Goal: Feedback & Contribution: Contribute content

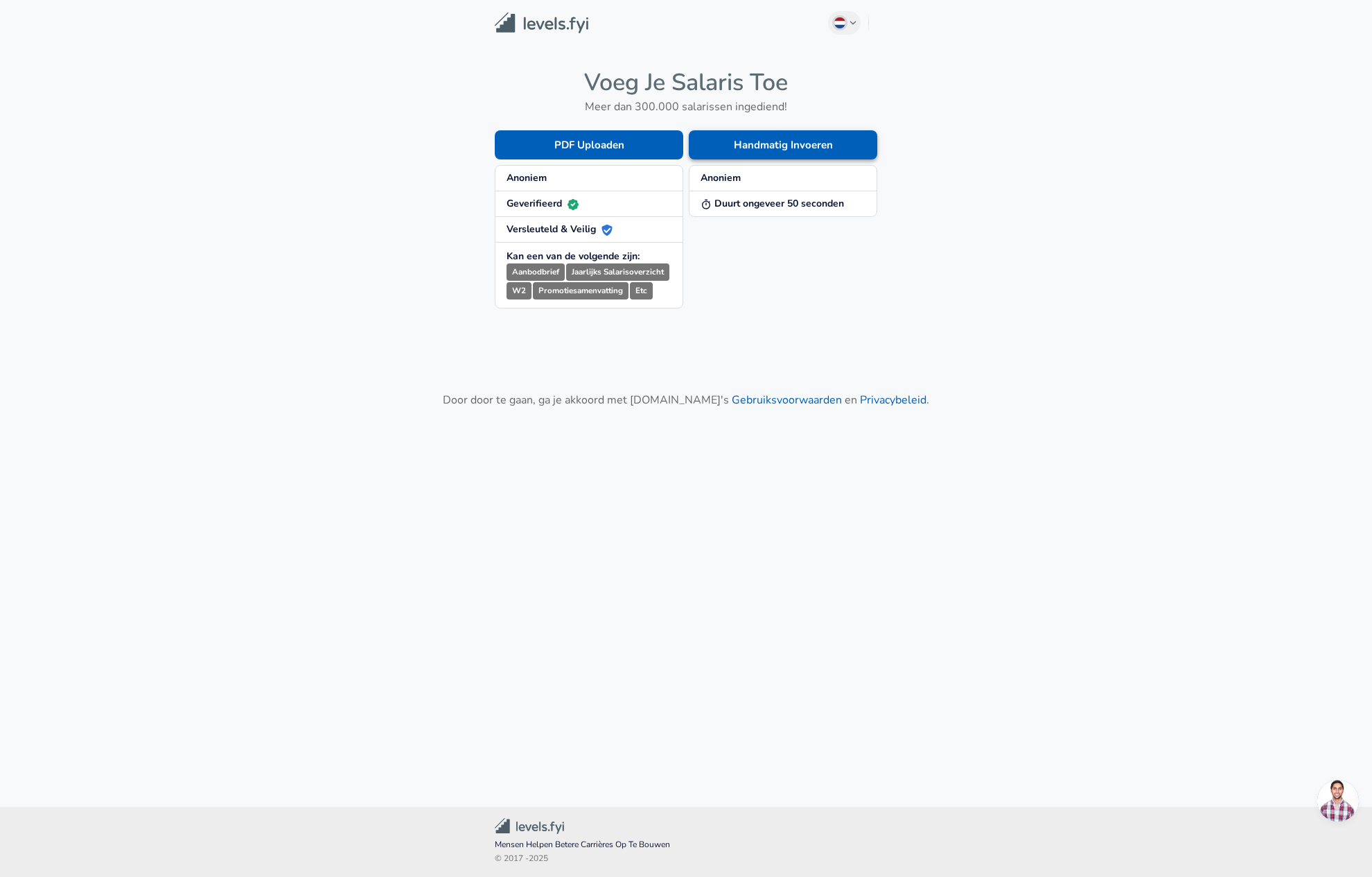
click at [793, 151] on button "Handmatig Invoeren" at bounding box center [783, 144] width 189 height 29
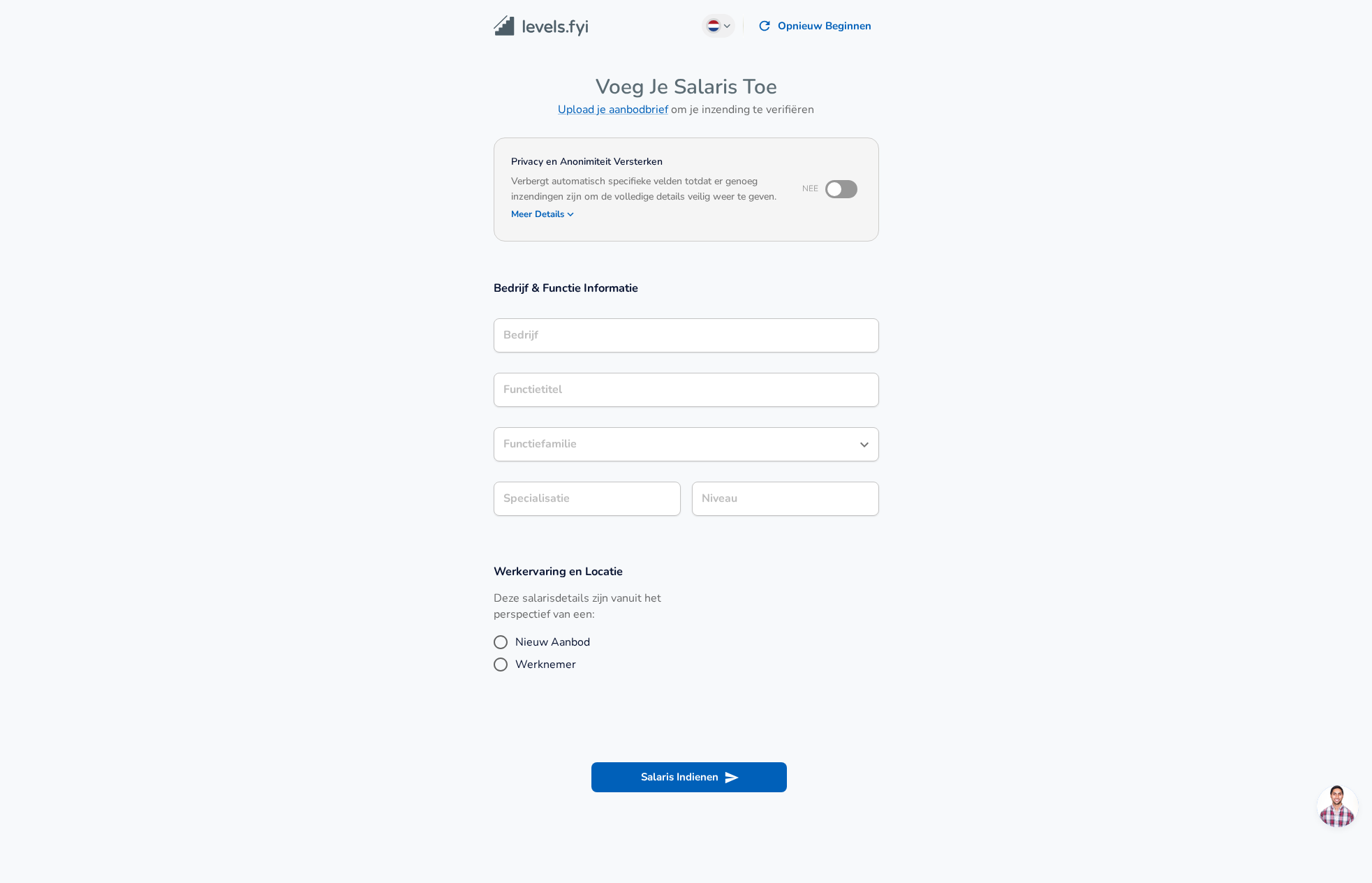
click at [584, 336] on input "Bedrijf" at bounding box center [686, 336] width 373 height 22
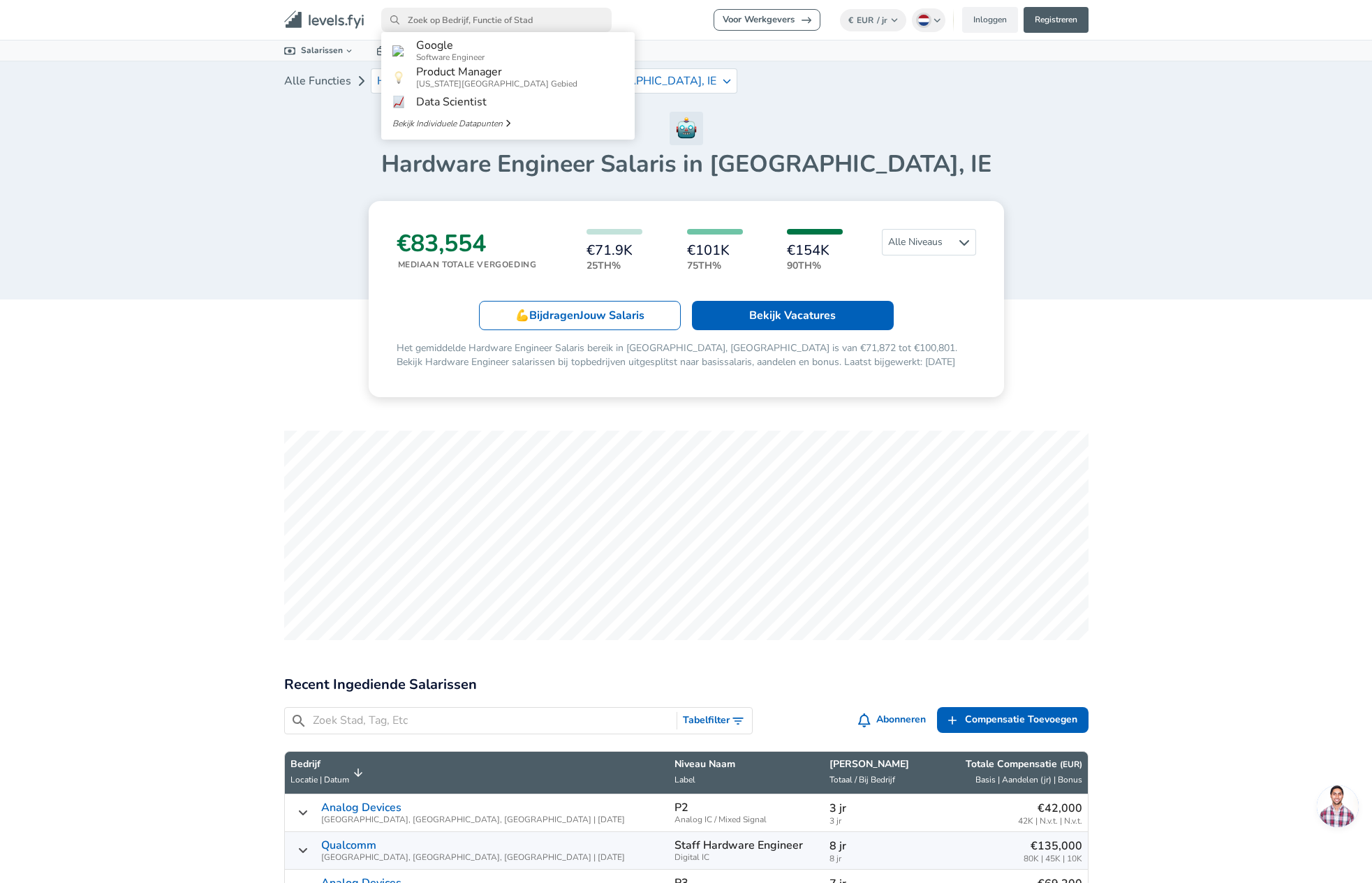
click at [468, 14] on input "primary" at bounding box center [496, 20] width 230 height 25
type input "o"
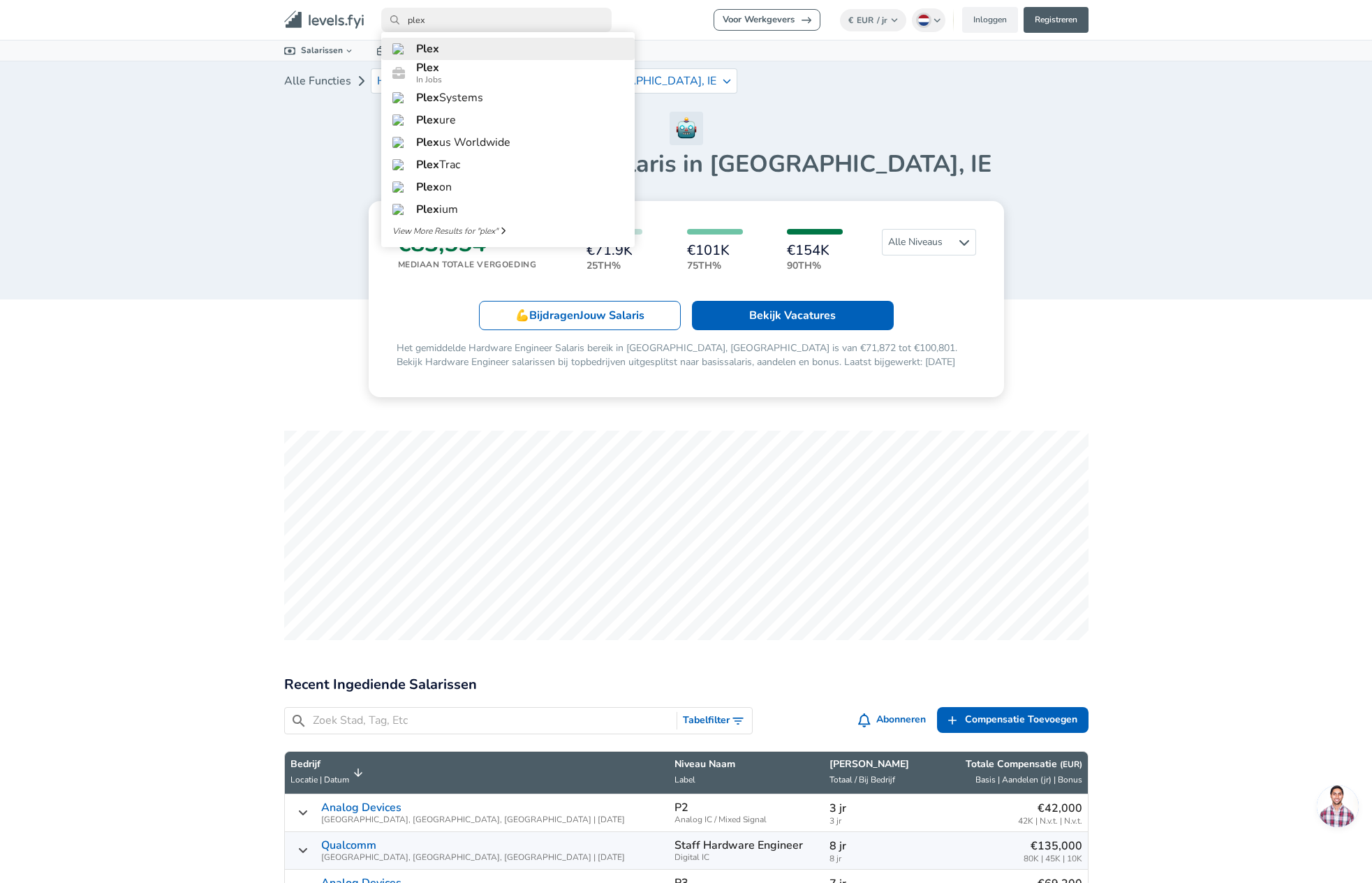
type input "plex"
click at [485, 48] on link "Plex" at bounding box center [508, 49] width 254 height 23
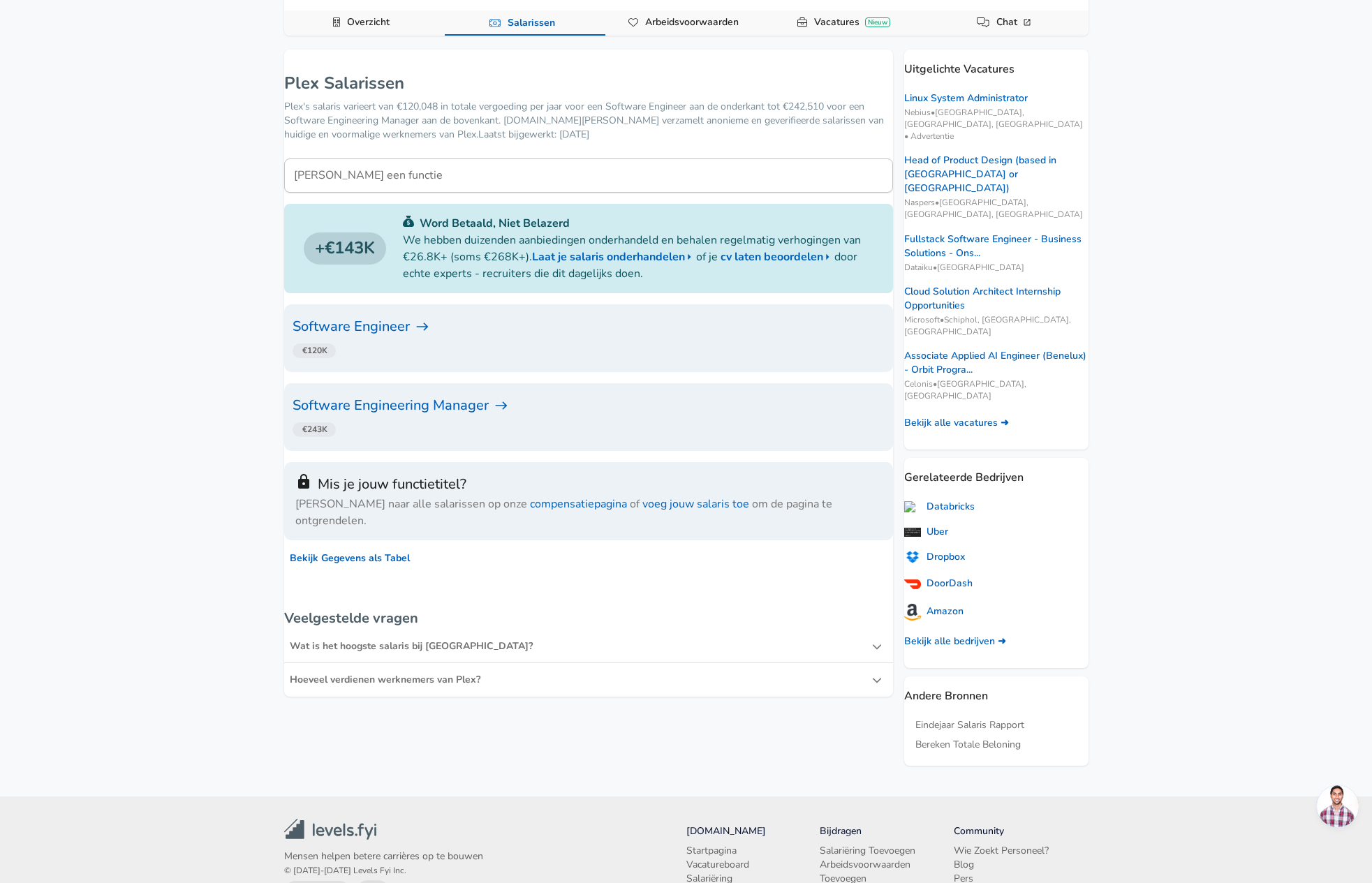
scroll to position [159, 0]
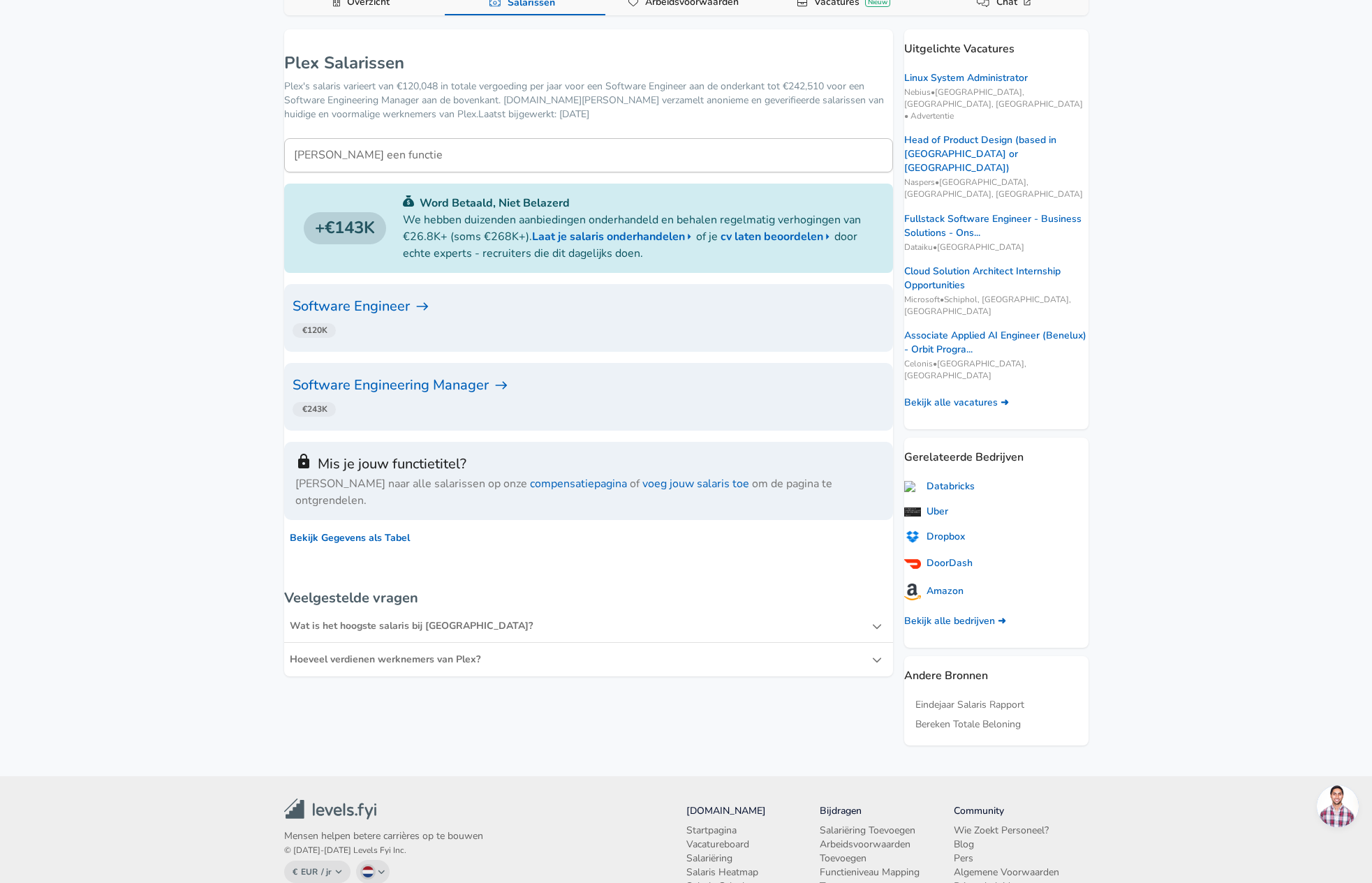
click at [373, 298] on h6 "Software Engineer" at bounding box center [589, 307] width 592 height 23
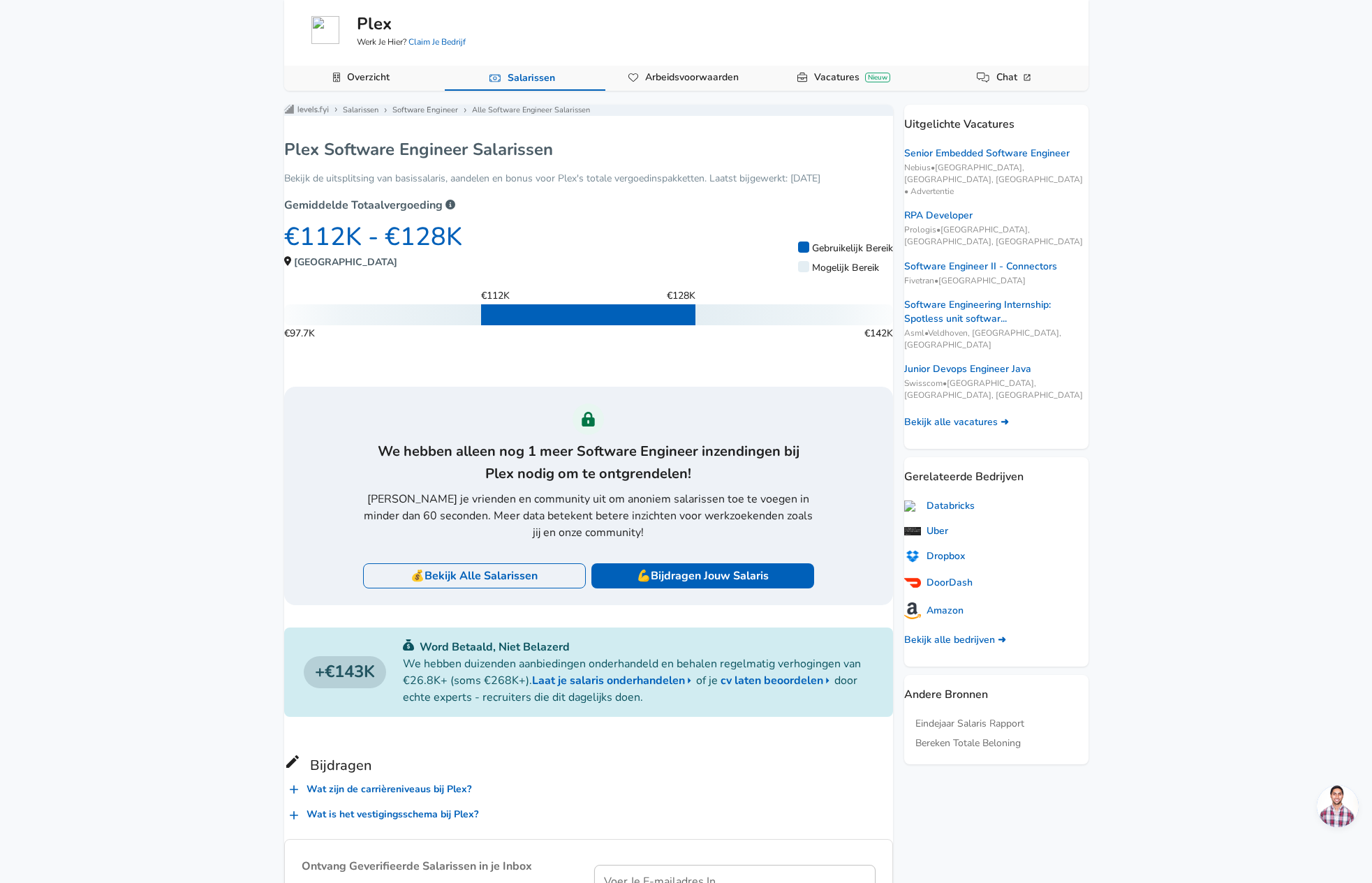
scroll to position [102, 0]
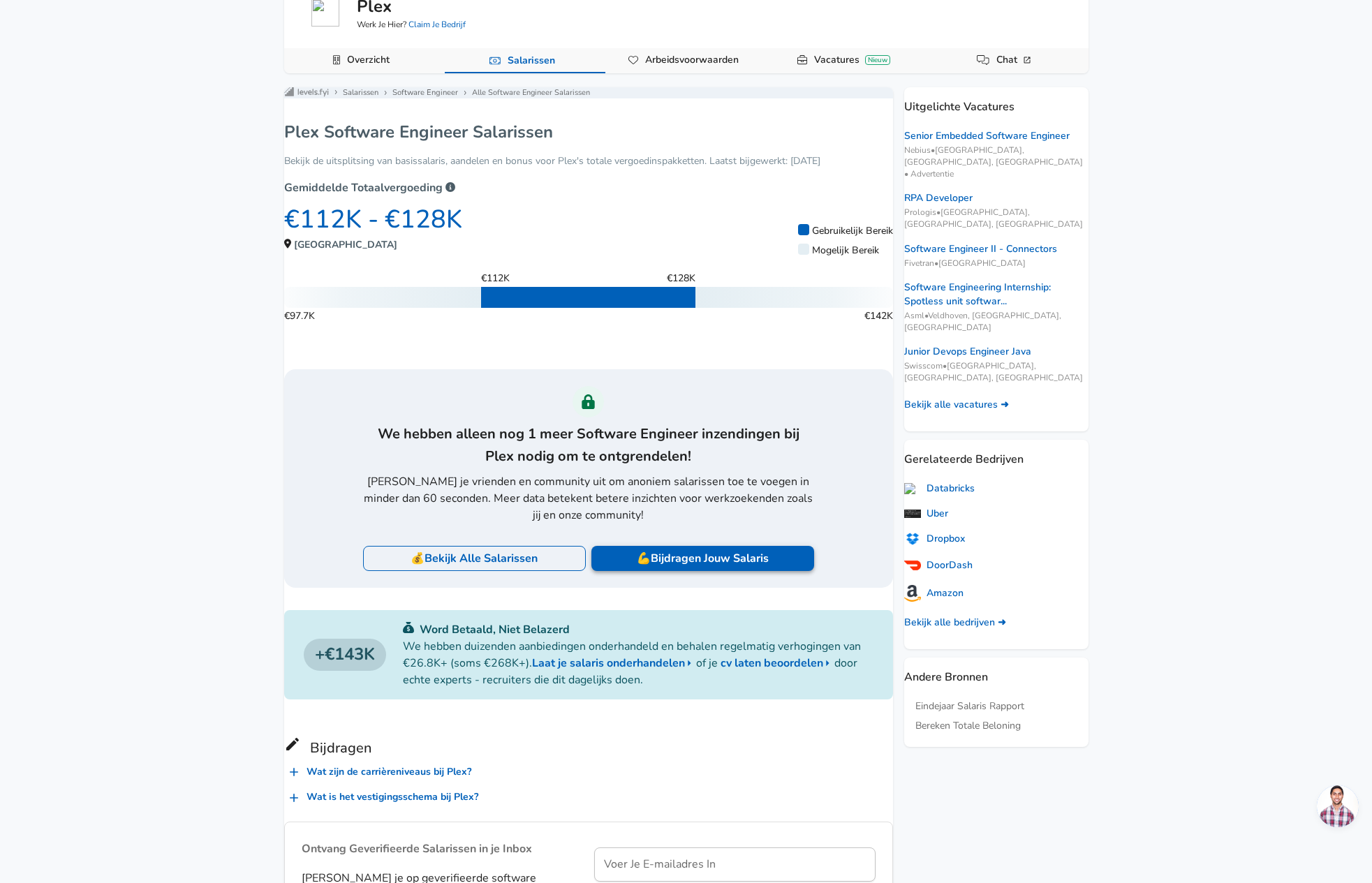
click at [722, 566] on p "💪 Bijdragen Jouw Salaris" at bounding box center [703, 559] width 132 height 17
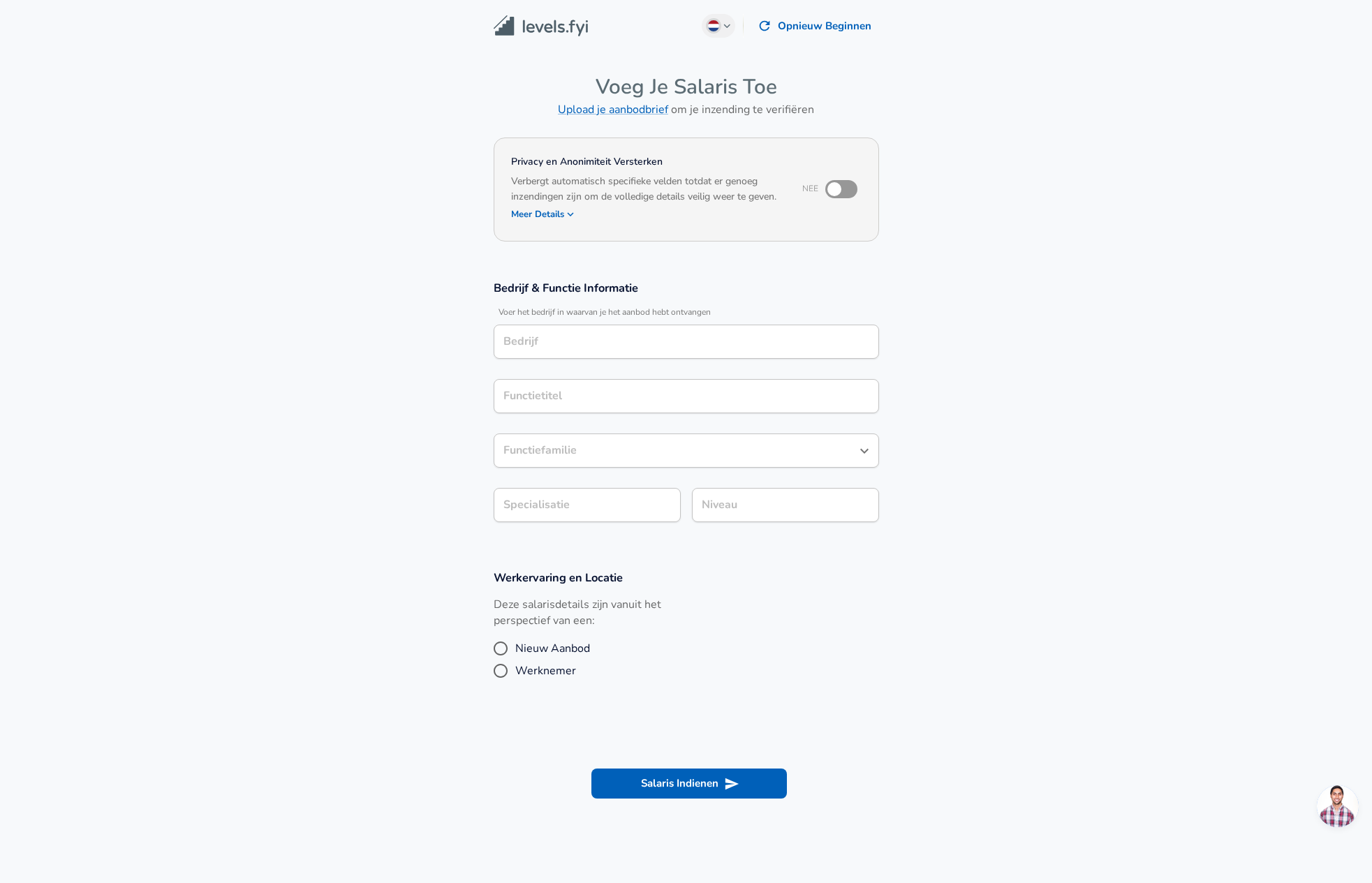
click at [590, 354] on div "Bedrijf" at bounding box center [686, 342] width 385 height 34
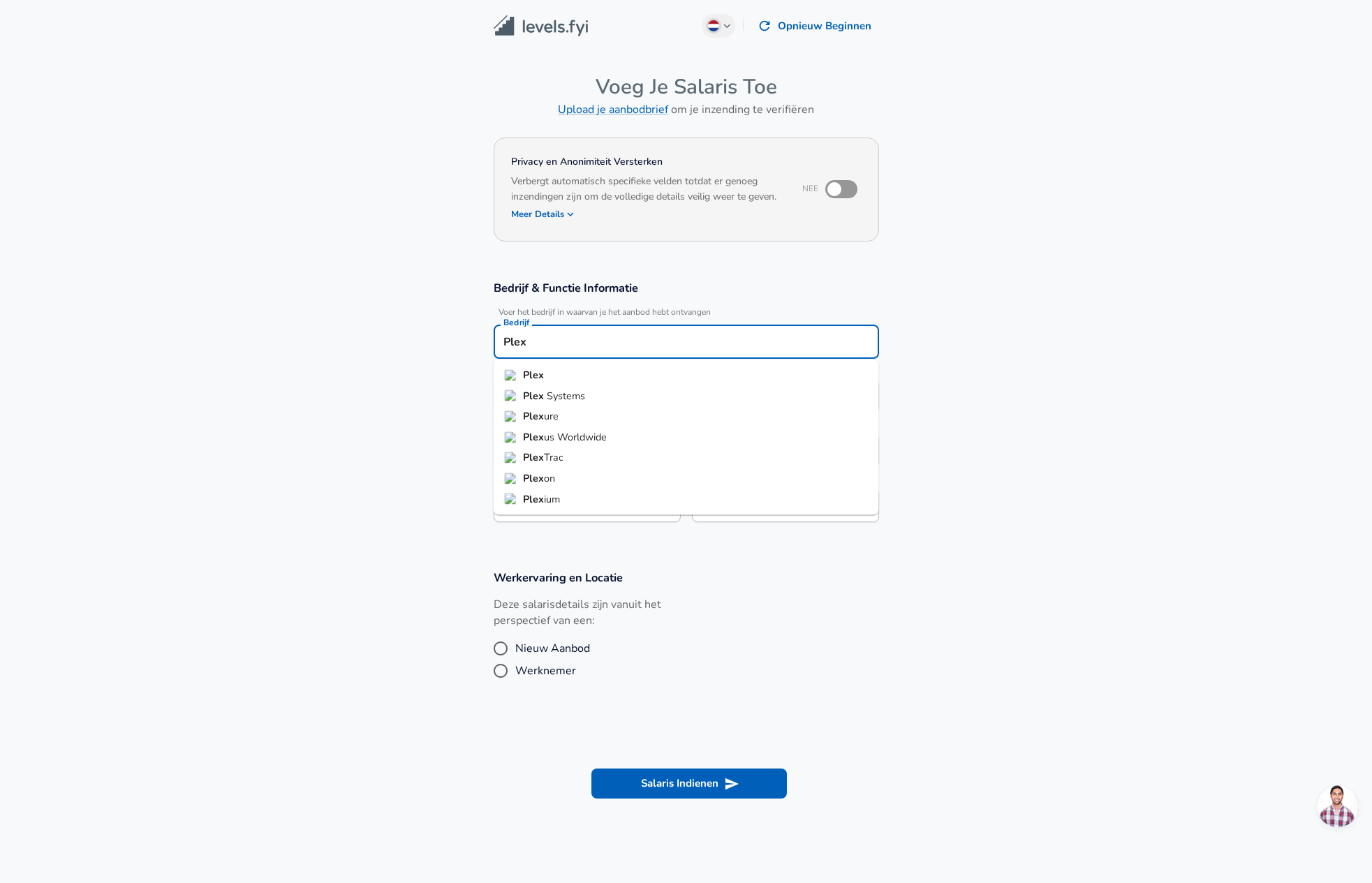
click at [575, 374] on li "Plex" at bounding box center [686, 375] width 385 height 21
type input "Plex"
click at [574, 397] on input "Functietitel" at bounding box center [686, 395] width 373 height 22
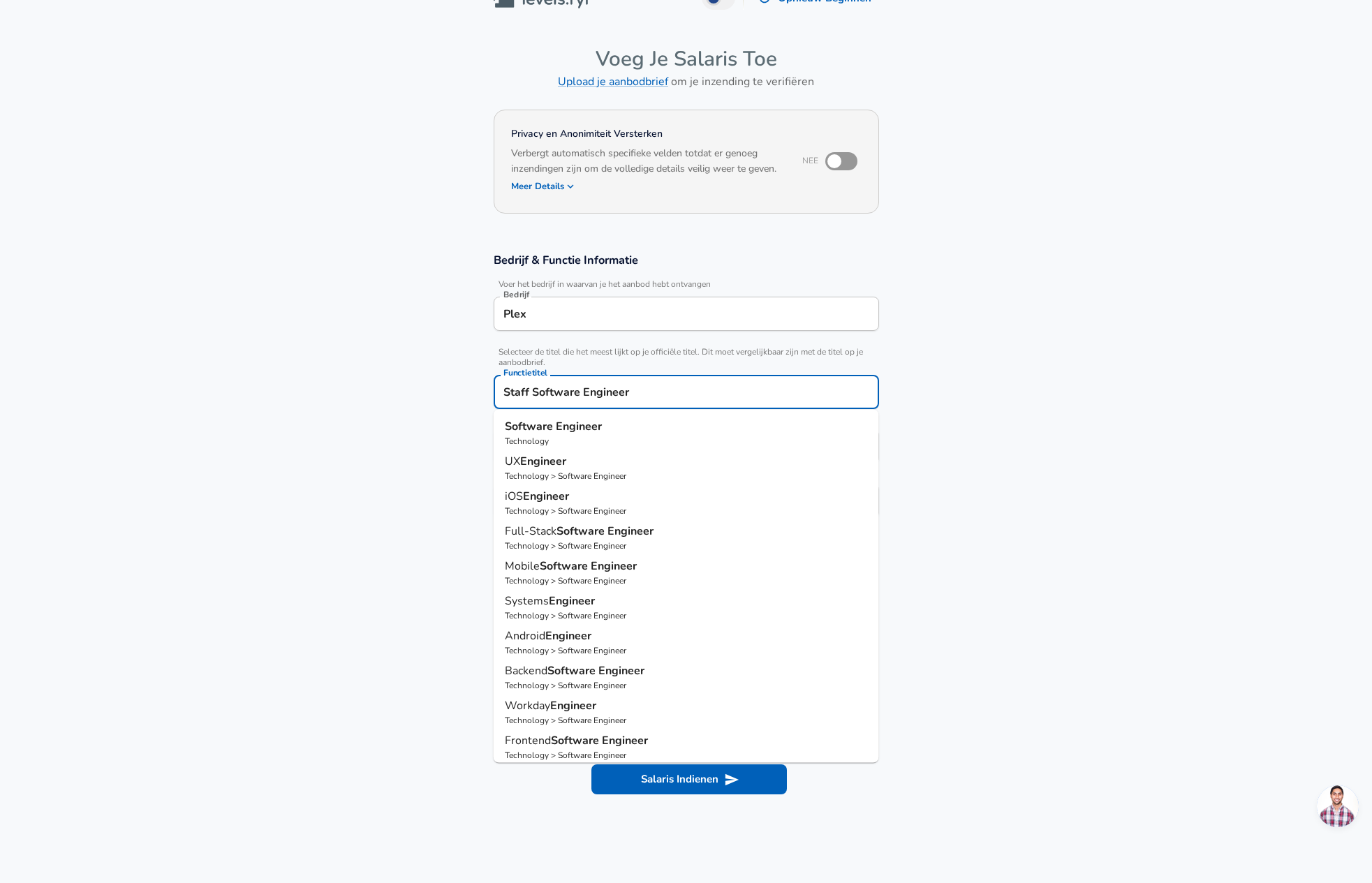
type input "Staff Software Engineer"
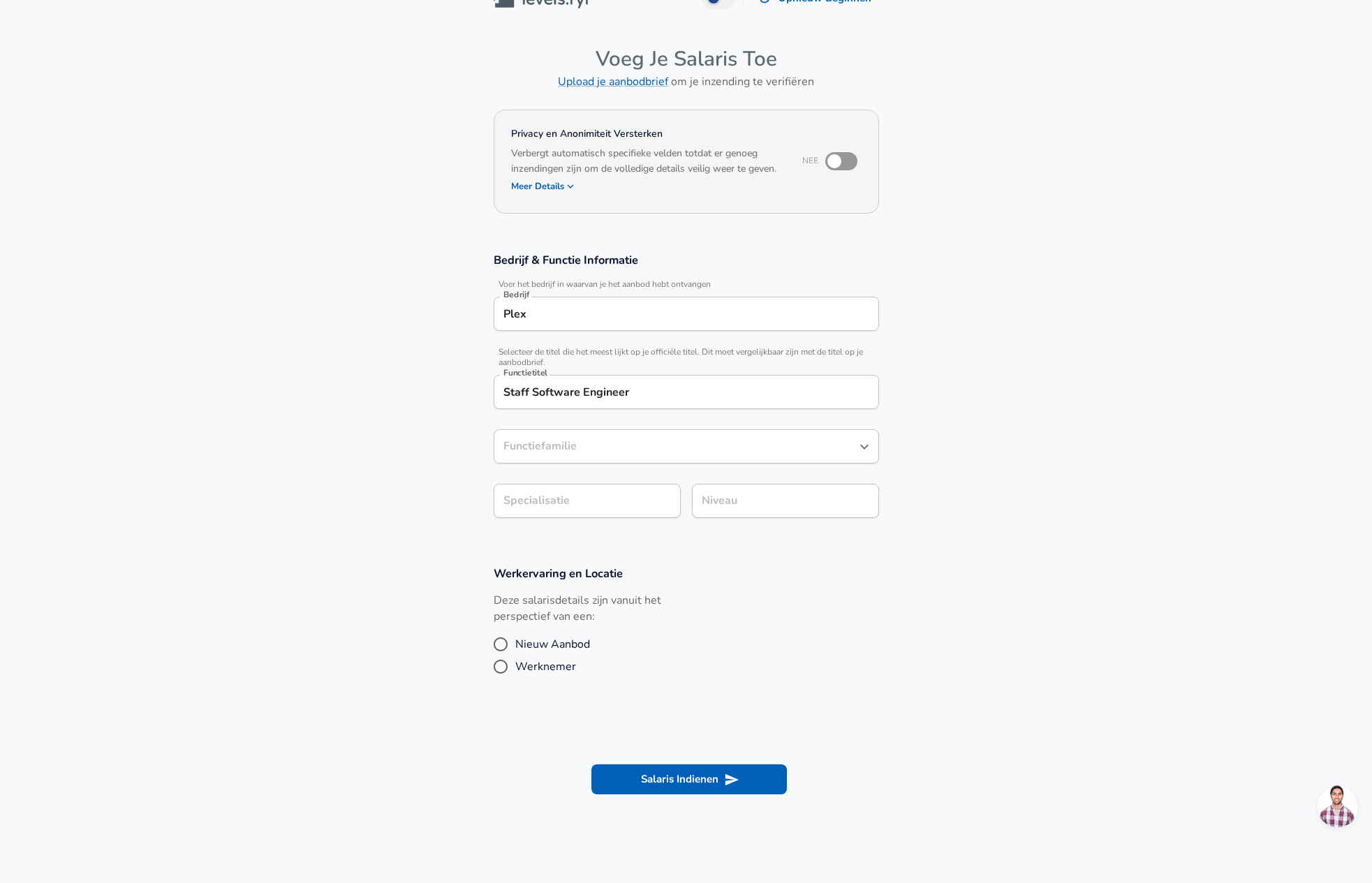
click at [388, 408] on section "Bedrijf & Functie Informatie Voer het bedrijf in waarvan je het aanbod hebt ont…" at bounding box center [686, 393] width 1372 height 314
click at [651, 394] on input "Staff Software Engineer" at bounding box center [686, 392] width 373 height 22
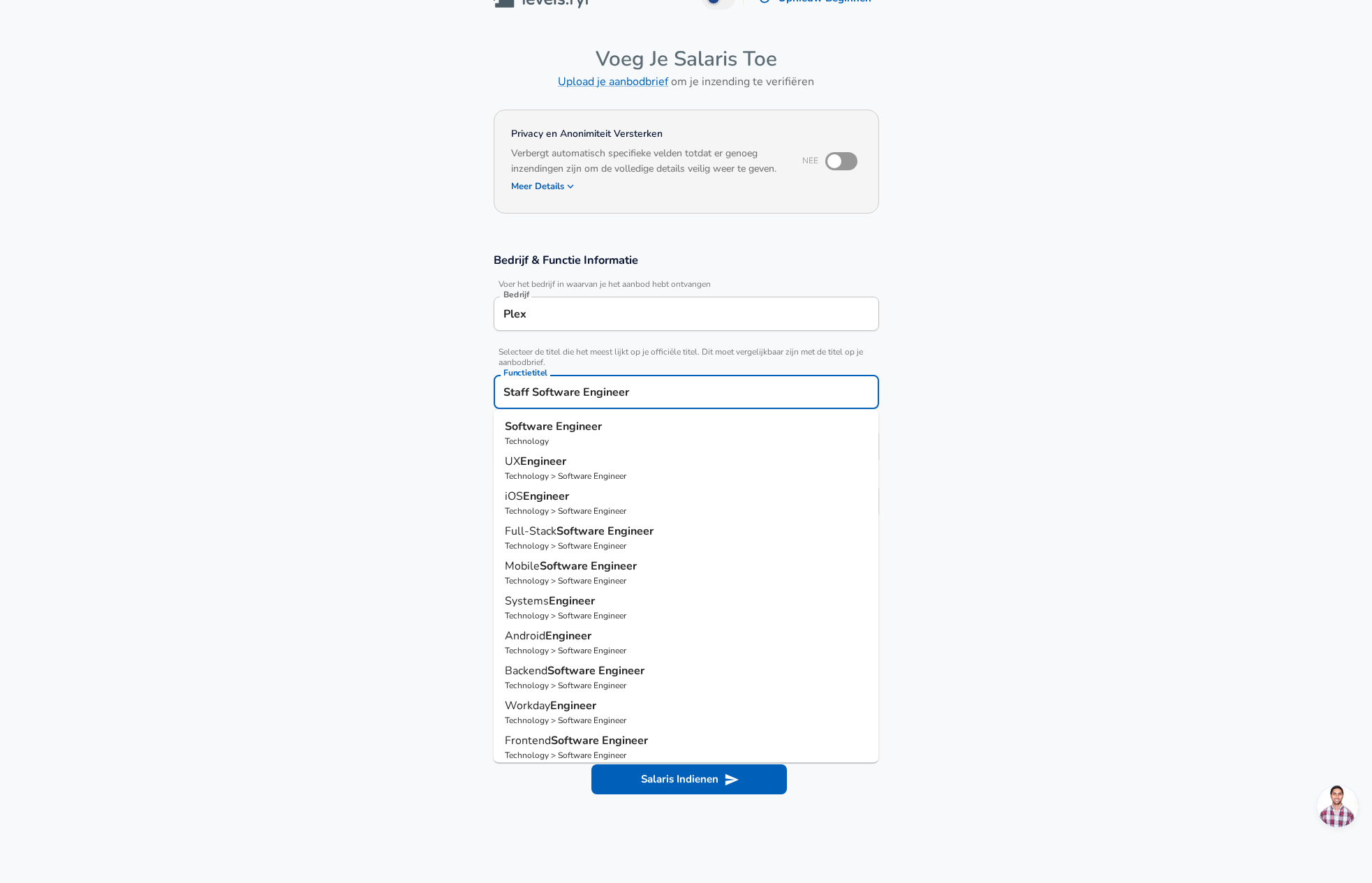
click at [455, 441] on section "Bedrijf & Functie Informatie Voer het bedrijf in waarvan je het aanbod hebt ont…" at bounding box center [686, 393] width 1372 height 314
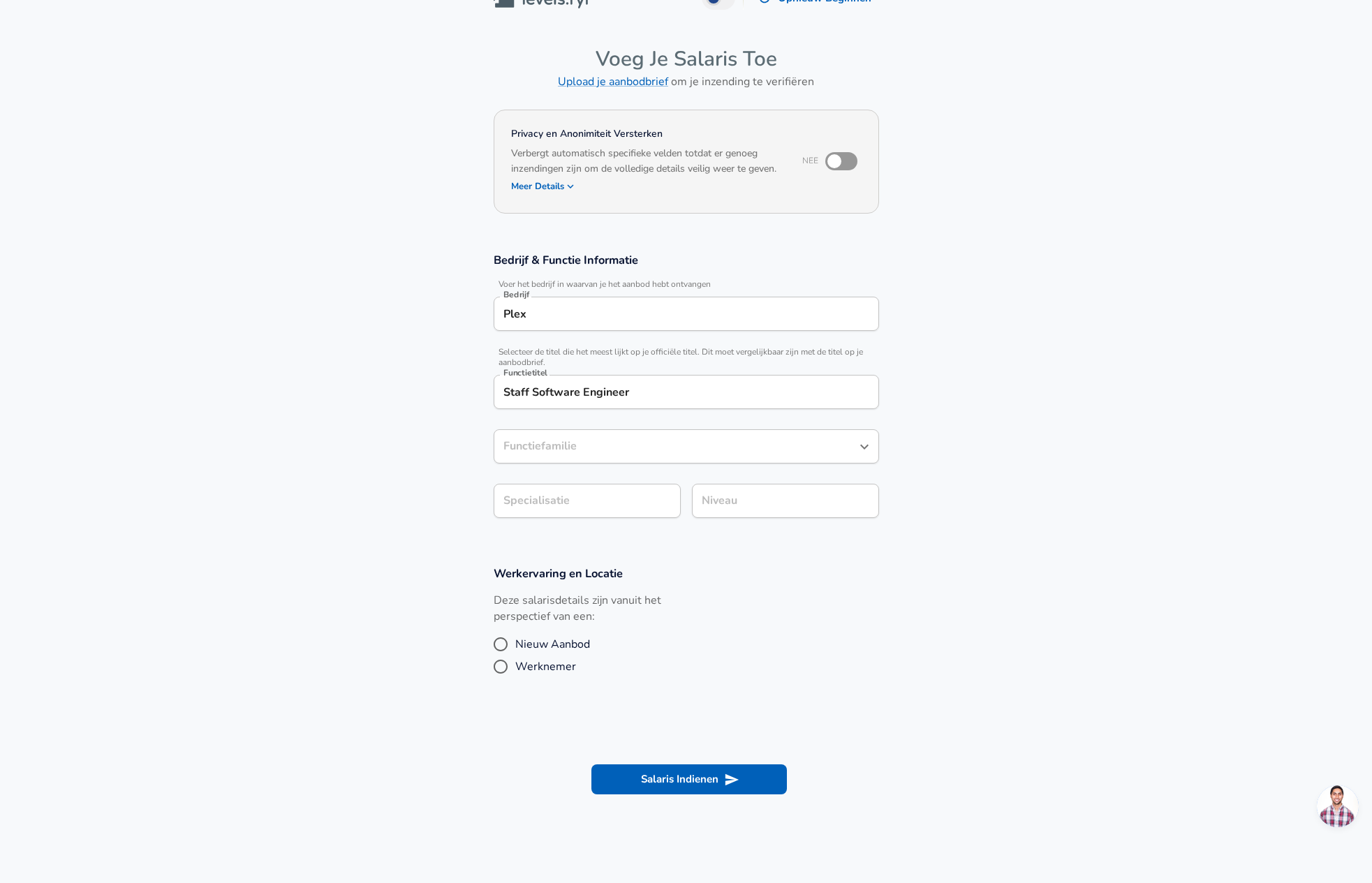
click at [556, 452] on input "Functiefamilie" at bounding box center [676, 446] width 352 height 22
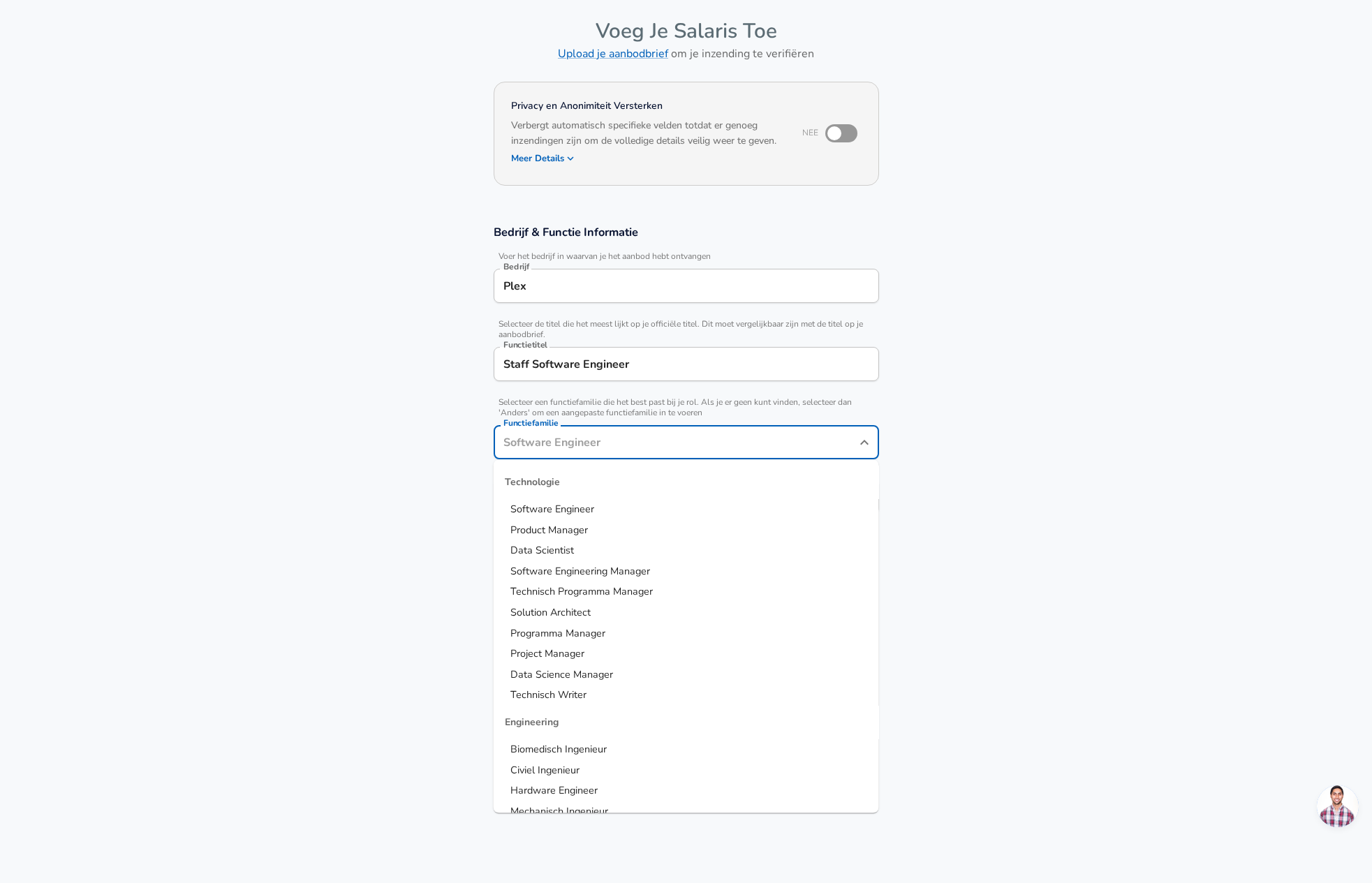
click at [580, 505] on span "Software Engineer" at bounding box center [552, 509] width 84 height 14
type input "Software Engineer"
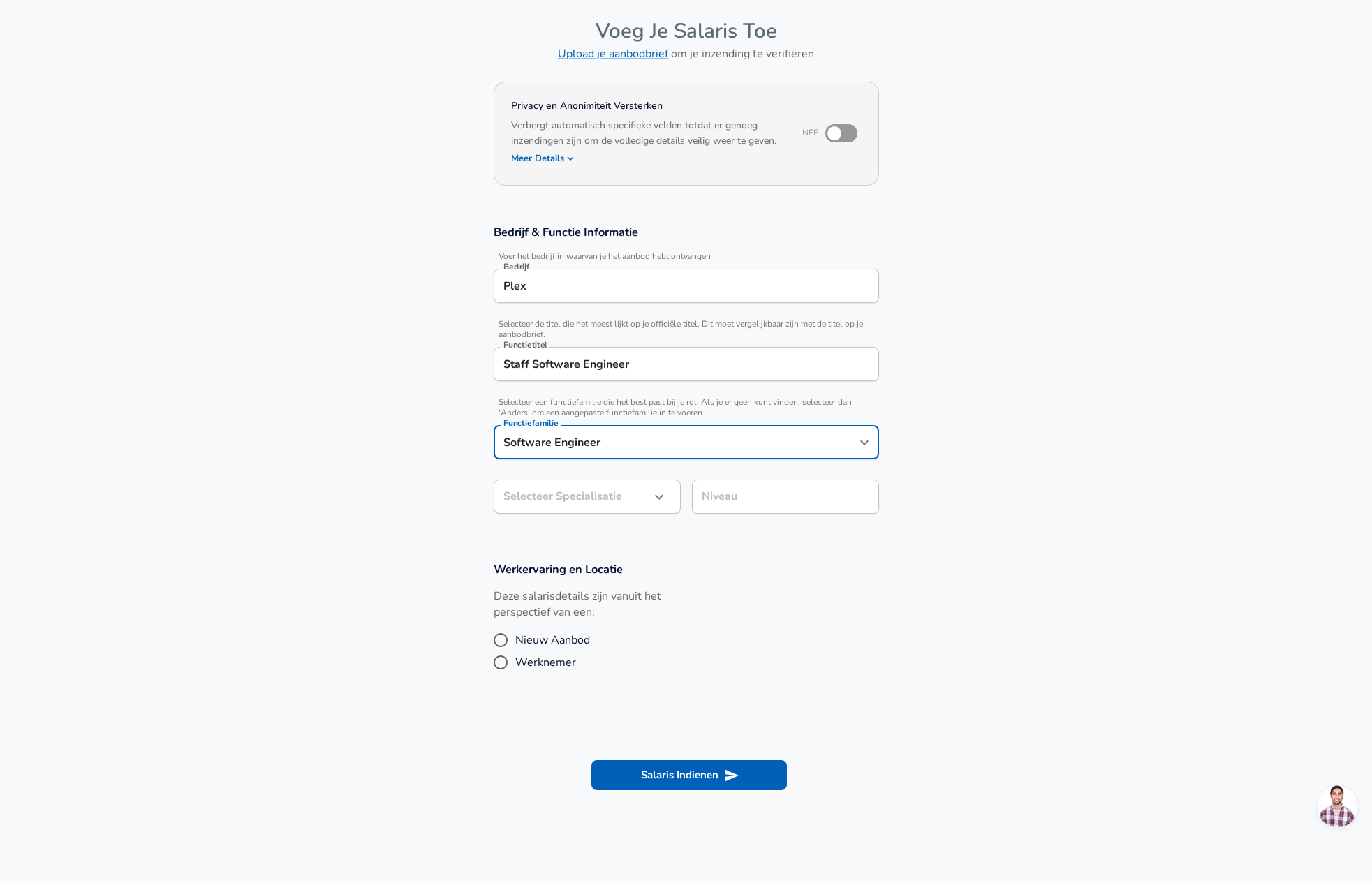
click at [579, 499] on body "We value your privacy We use cookies to enhance your browsing experience, serve…" at bounding box center [686, 385] width 1372 height 883
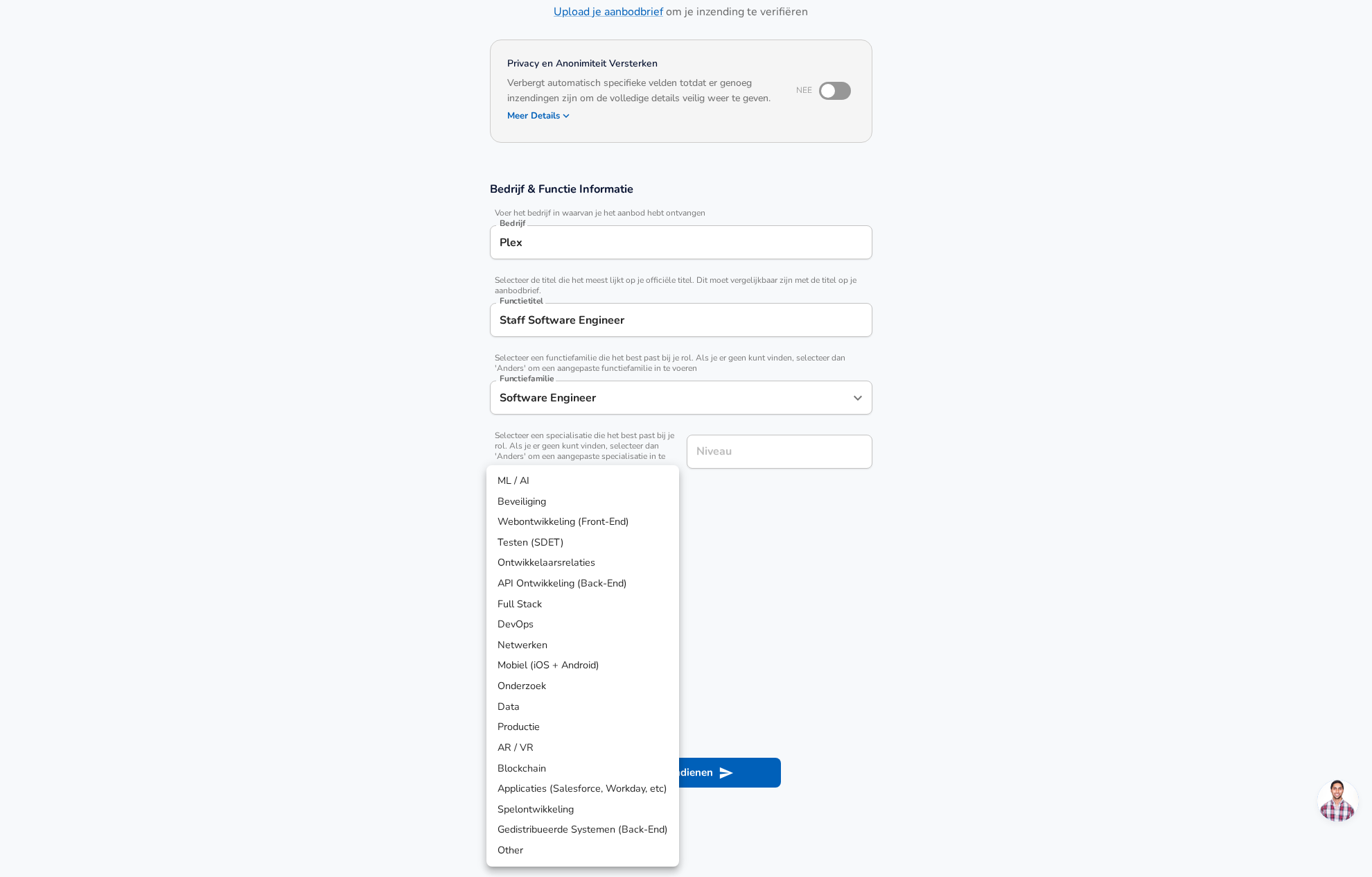
click at [605, 668] on li "Mobiel (iOS + Android)" at bounding box center [583, 666] width 192 height 21
type input "Mobile (iOS + Android)"
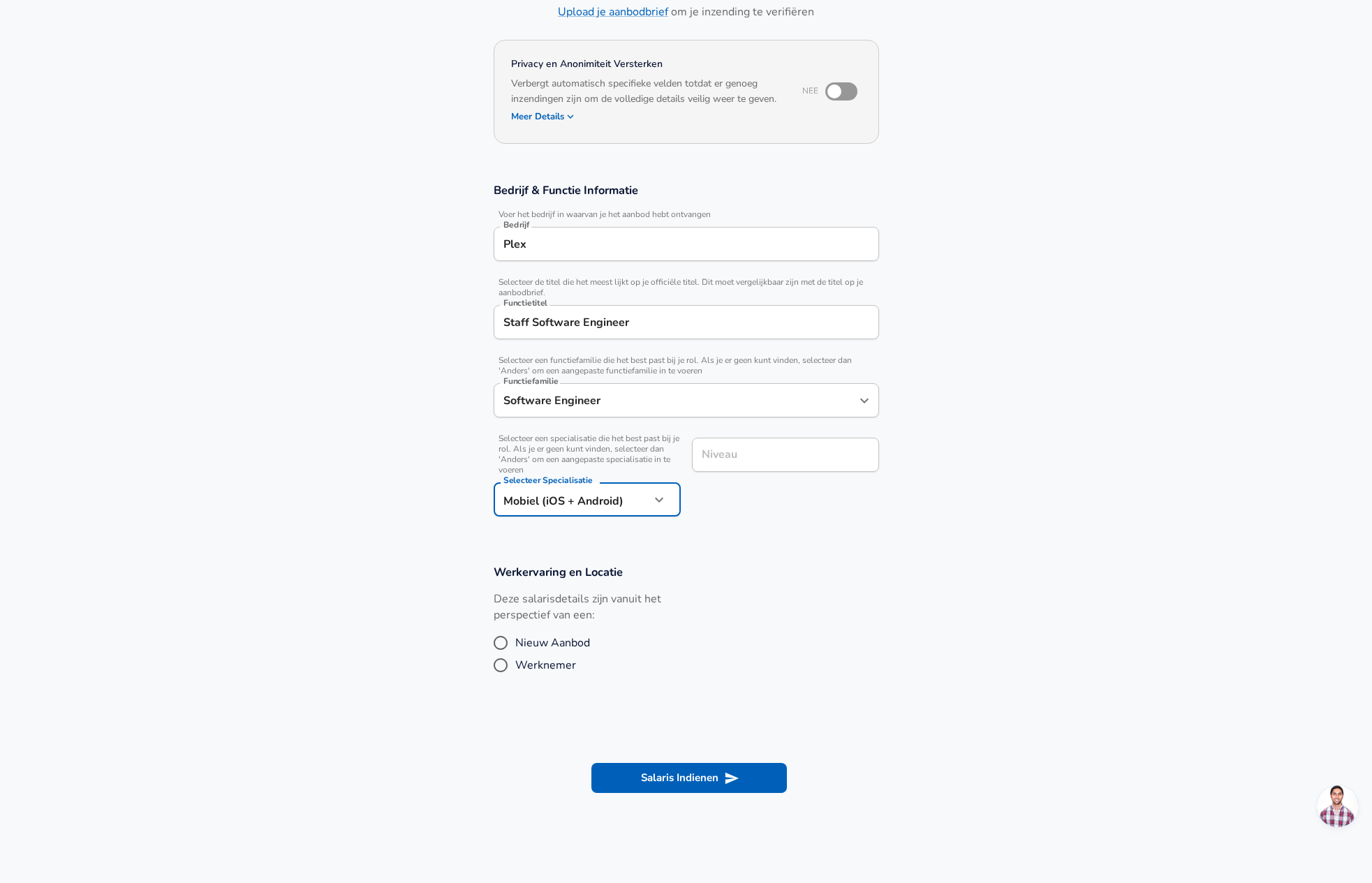
click at [966, 522] on section "Bedrijf & Functie Informatie Voer het bedrijf in waarvan je het aanbod hebt ont…" at bounding box center [686, 357] width 1372 height 382
click at [767, 468] on div "Niveau" at bounding box center [785, 455] width 187 height 34
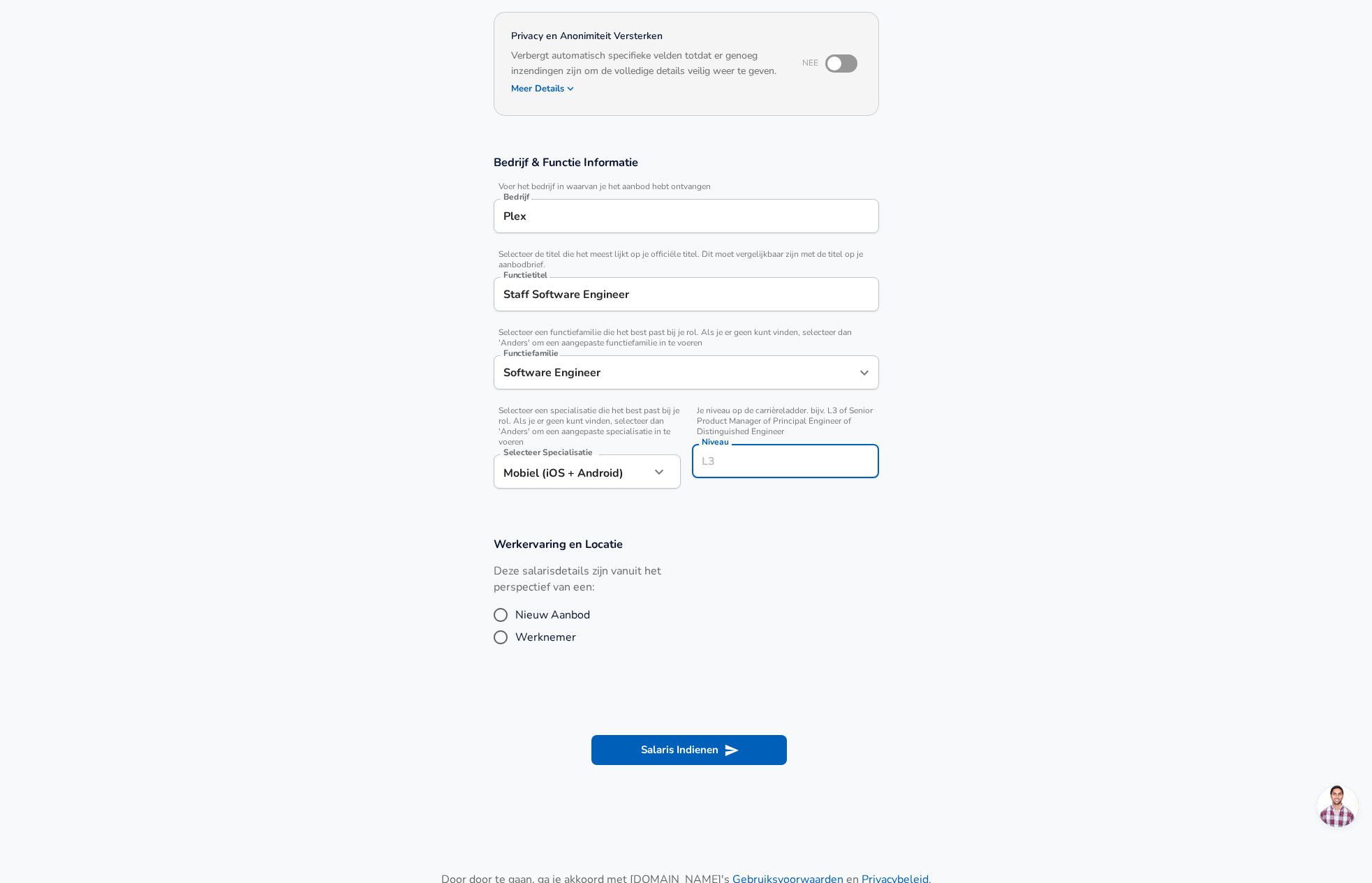
click at [361, 447] on section "Bedrijf & Functie Informatie Voer het bedrijf in waarvan je het aanbod hebt ont…" at bounding box center [686, 329] width 1372 height 382
click at [660, 298] on input "Staff Software Engineer" at bounding box center [686, 294] width 373 height 22
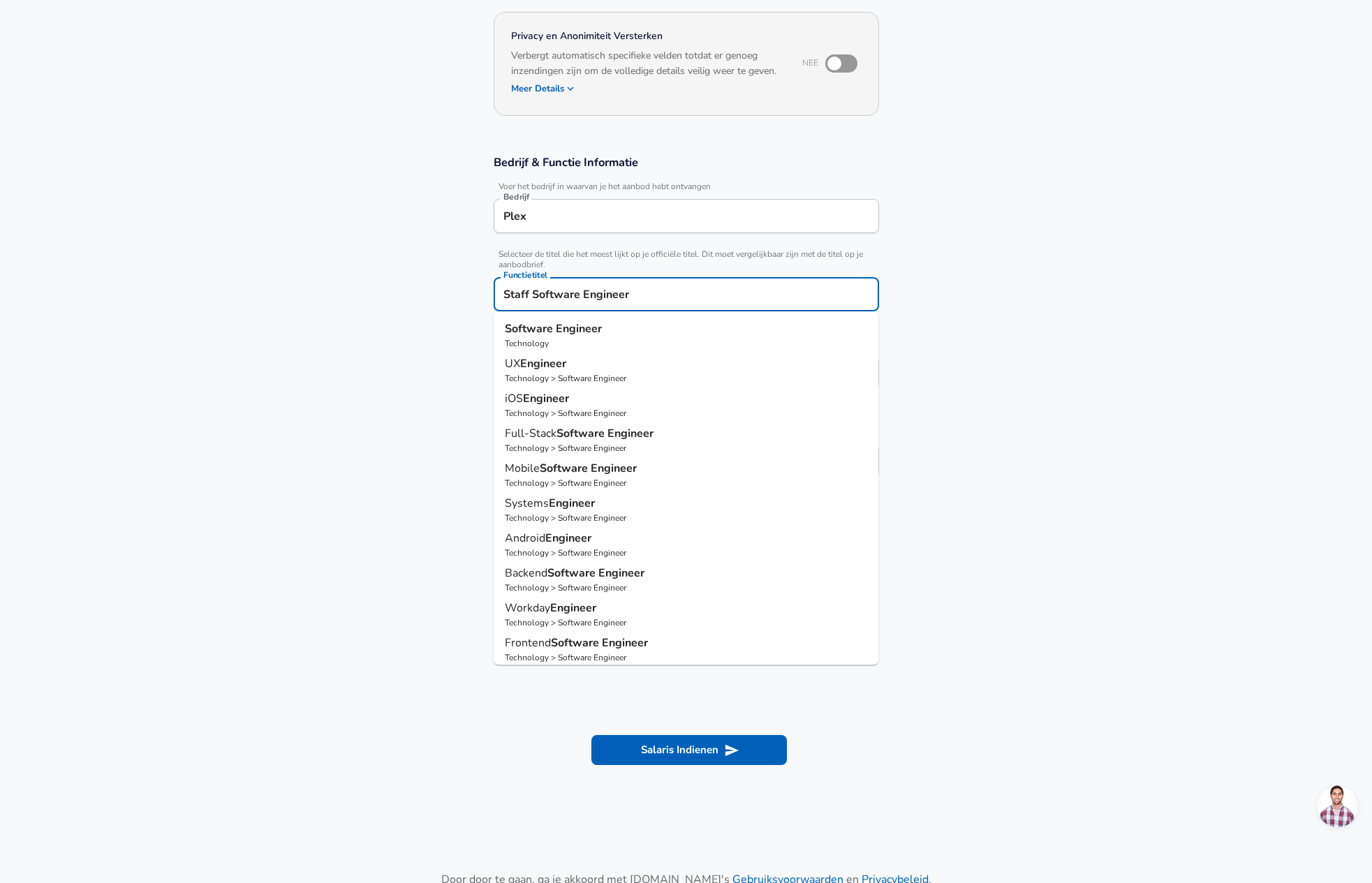
click at [572, 332] on strong "Engineer" at bounding box center [579, 329] width 46 height 15
type input "Software Engineer"
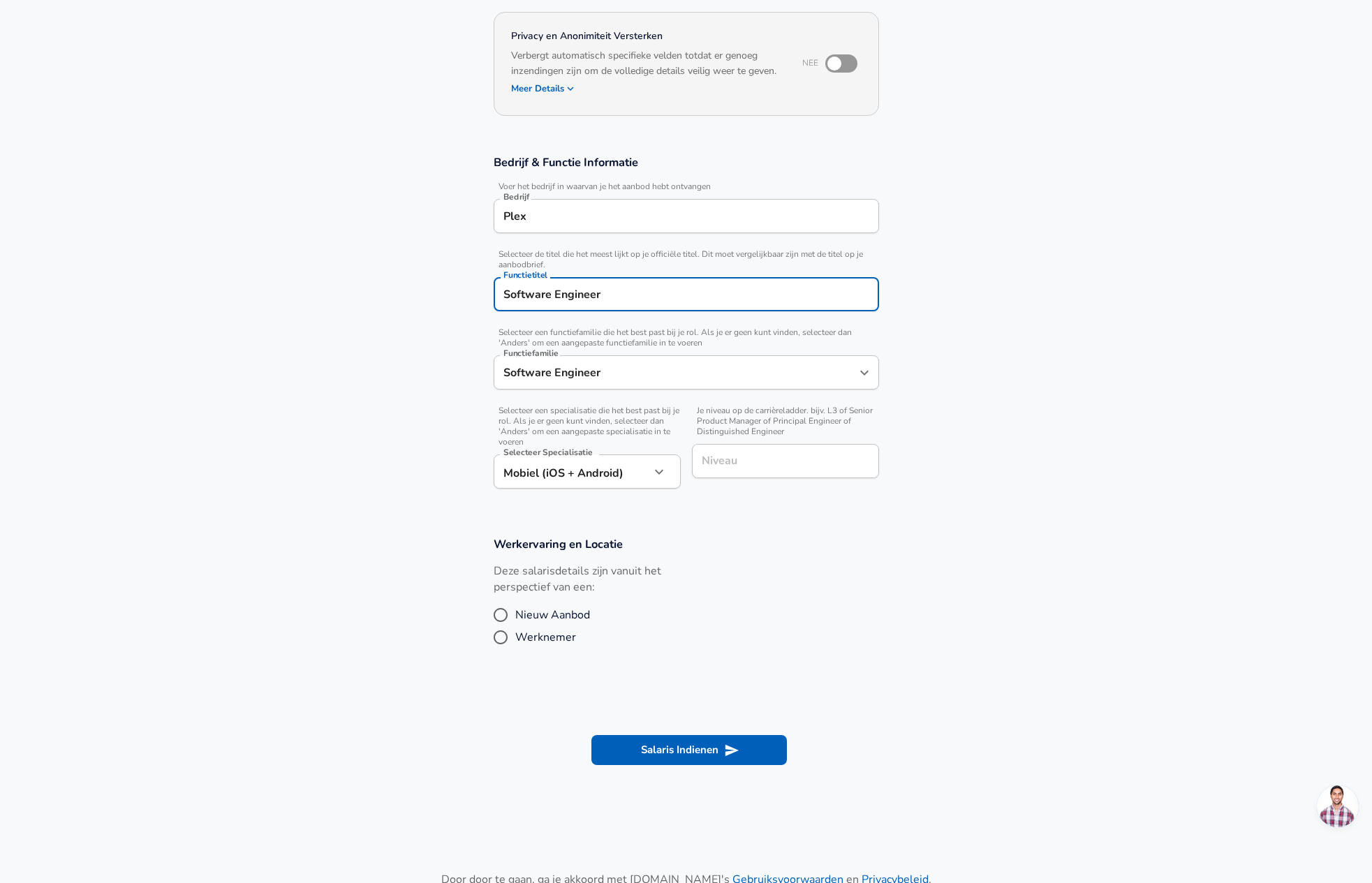
click at [760, 465] on input "Niveau" at bounding box center [786, 461] width 175 height 22
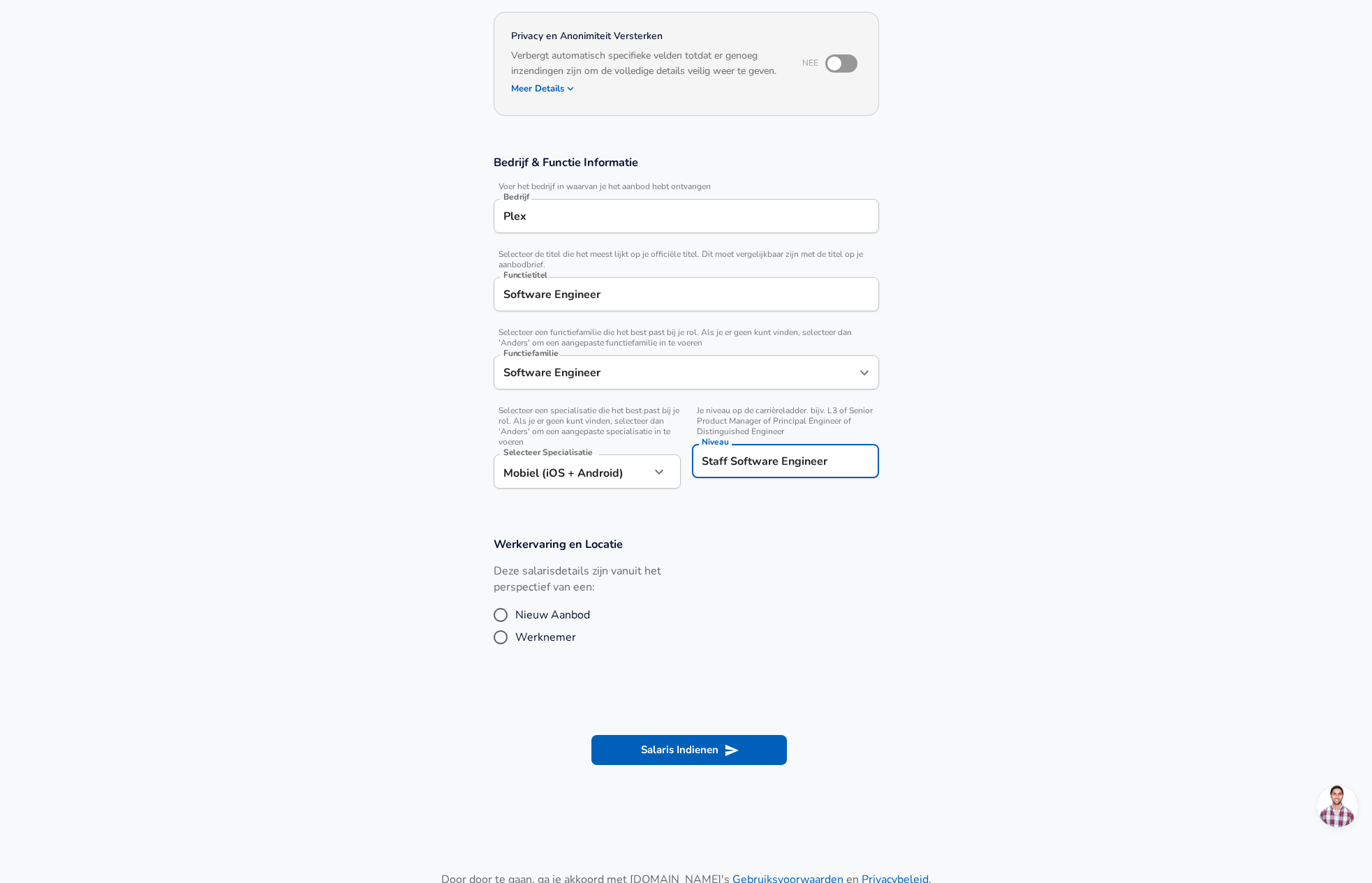
type input "Staff Software Engineer"
click at [1148, 445] on section "Bedrijf & Functie Informatie Voer het bedrijf in waarvan je het aanbod hebt ont…" at bounding box center [686, 329] width 1372 height 382
click at [517, 648] on label "Werknemer" at bounding box center [531, 638] width 90 height 23
click at [515, 648] on input "Werknemer" at bounding box center [500, 638] width 29 height 23
radio input "true"
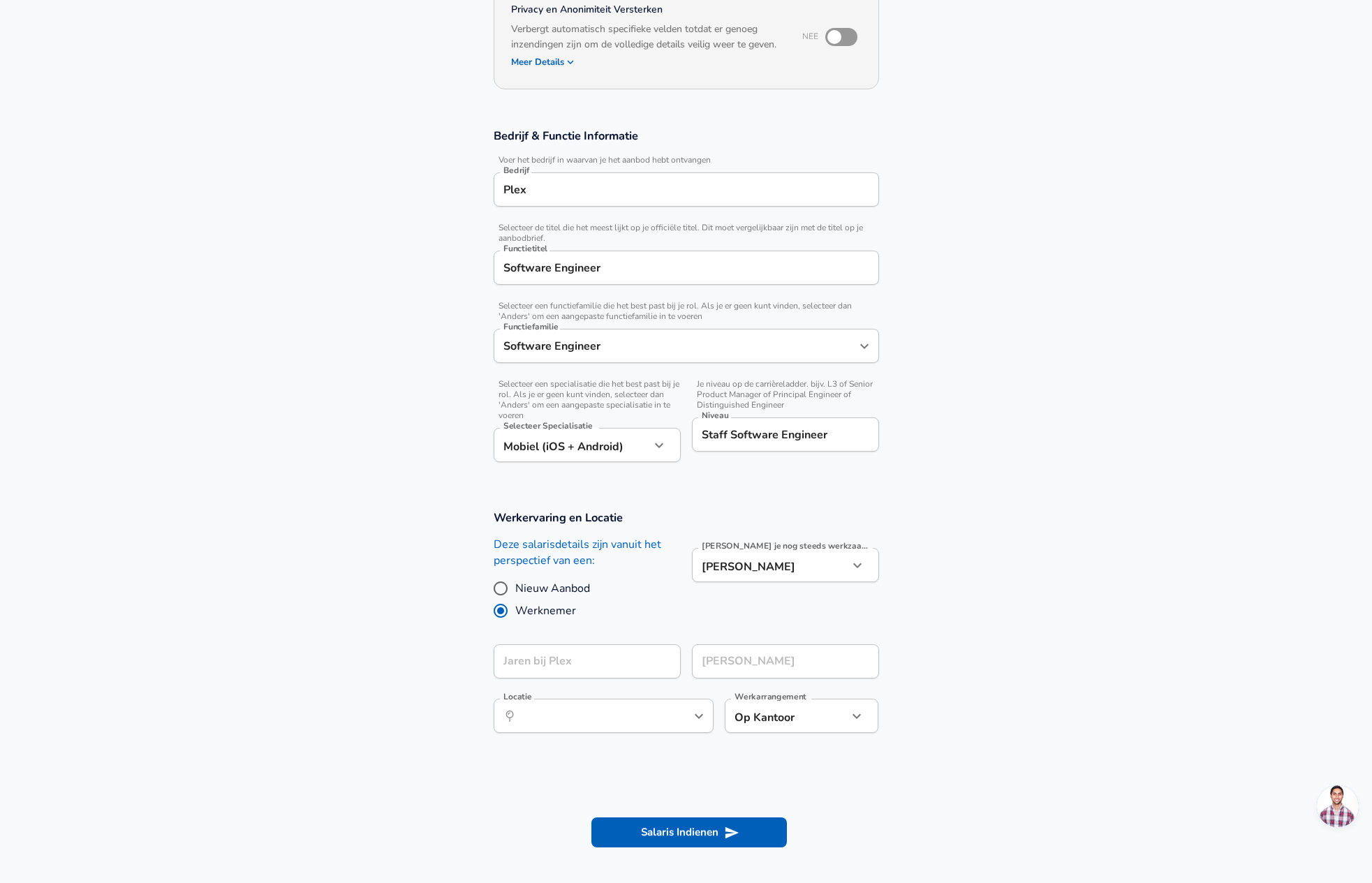
scroll to position [161, 0]
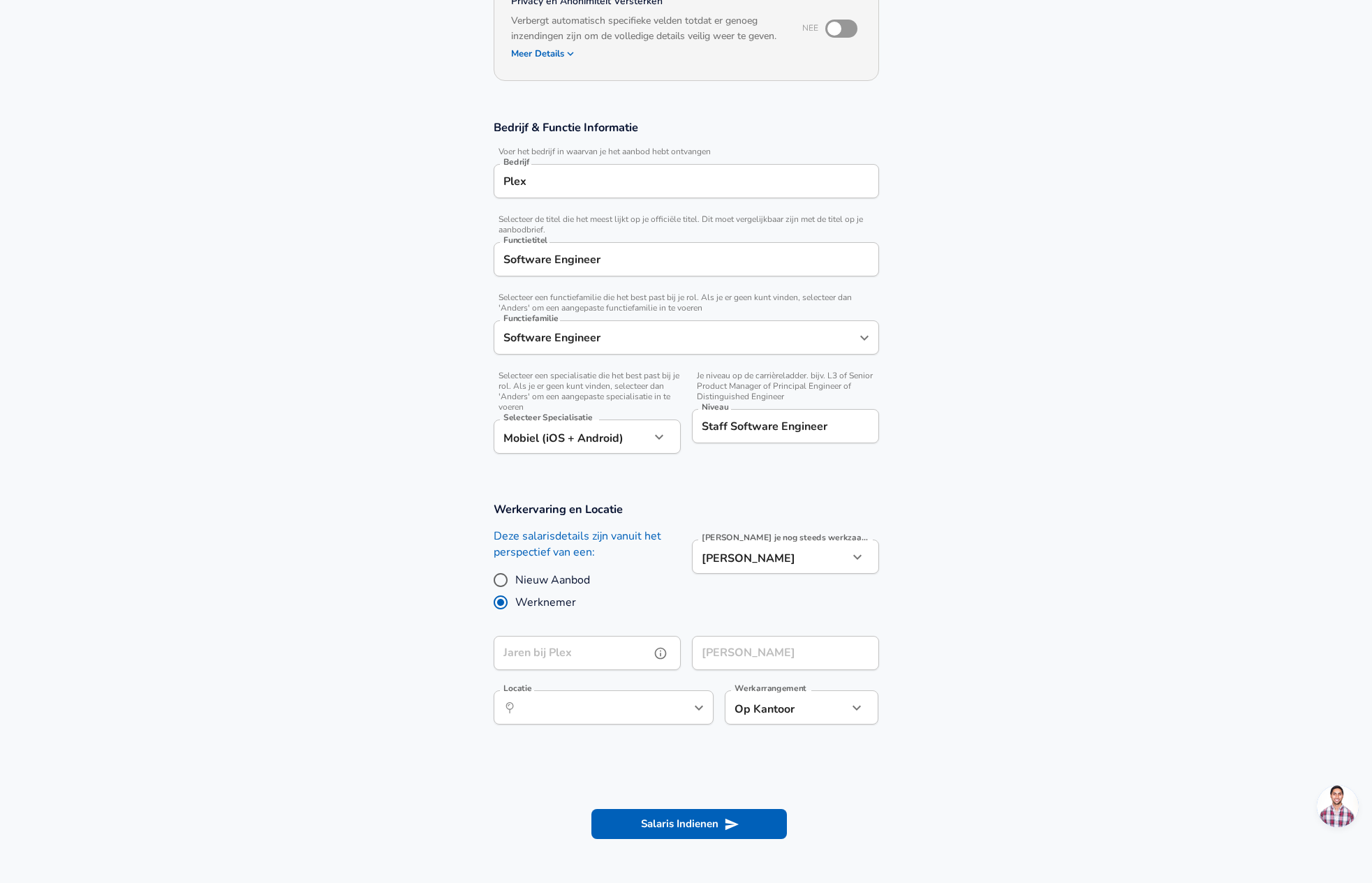
click at [601, 658] on input "Jaren bij Plex" at bounding box center [571, 653] width 157 height 34
click at [1043, 608] on section "Werkervaring en Locatie Deze salarisdetails zijn vanuit het perspectief van een…" at bounding box center [686, 621] width 1372 height 271
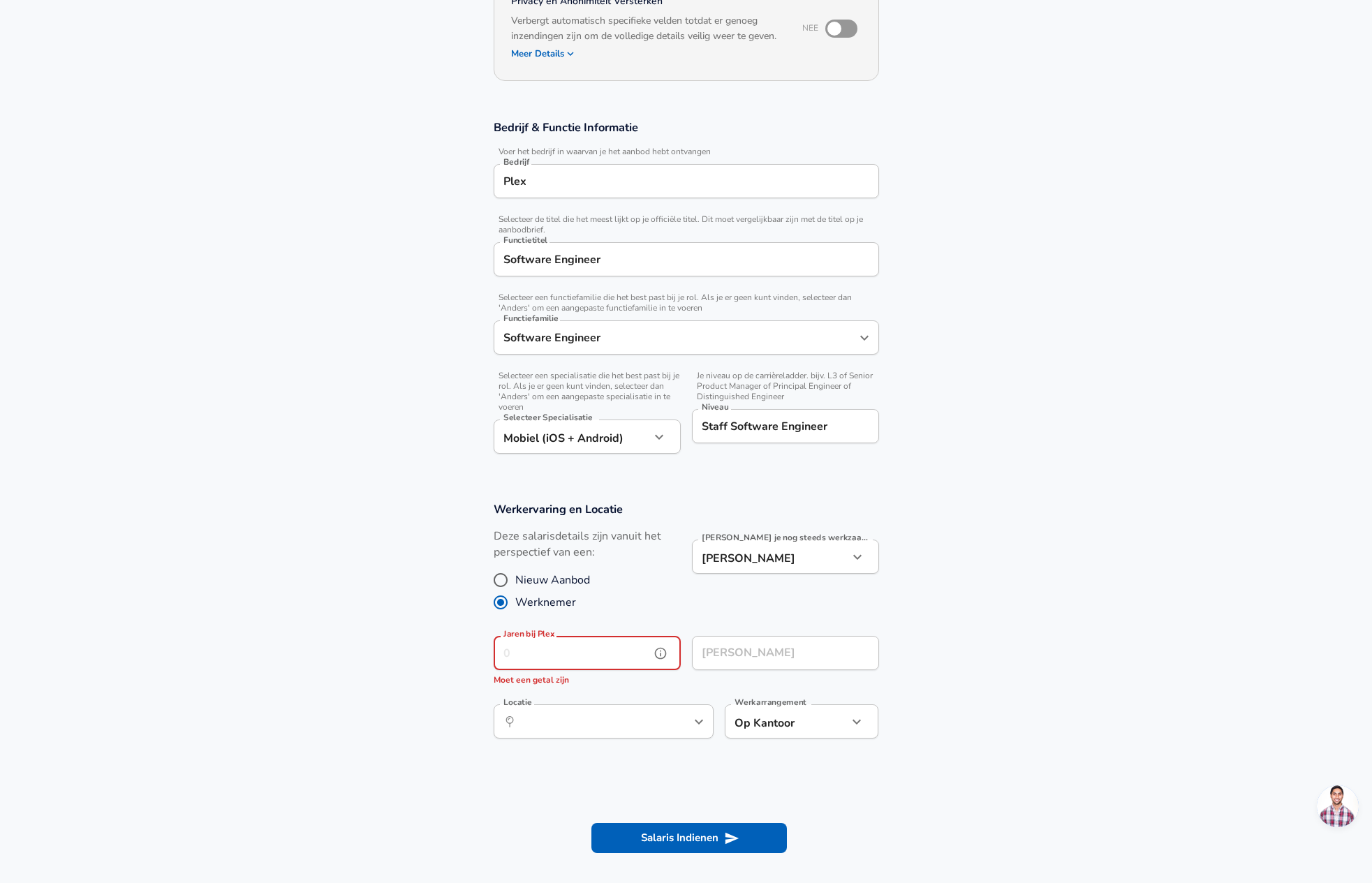
click at [563, 657] on input "Jaren bij Plex" at bounding box center [571, 653] width 157 height 34
click at [414, 651] on section "Werkervaring en Locatie Deze salarisdetails zijn vanuit het perspectief van een…" at bounding box center [686, 628] width 1372 height 285
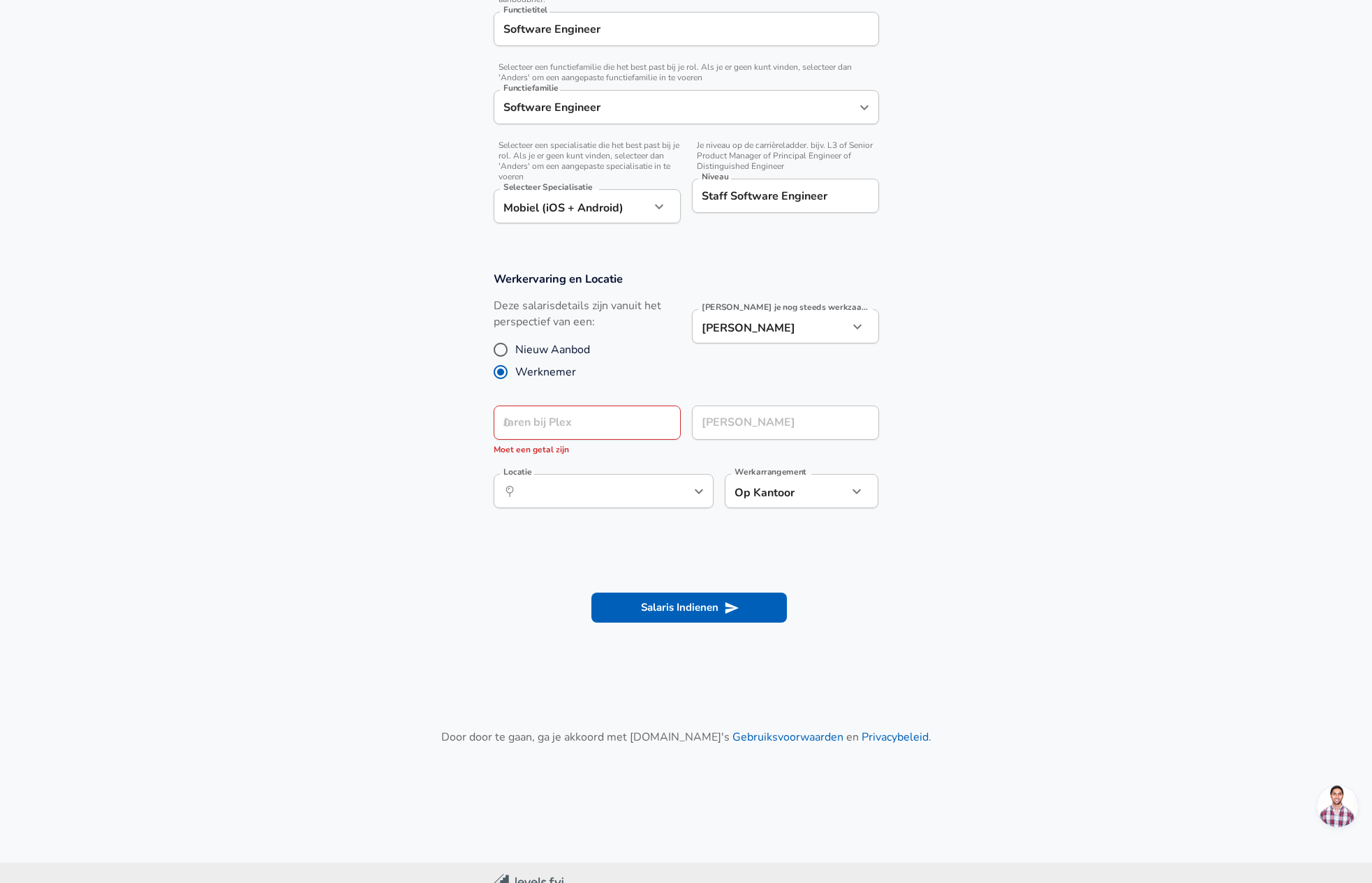
scroll to position [392, 0]
click at [561, 421] on input "Jaren bij Plex" at bounding box center [571, 422] width 157 height 34
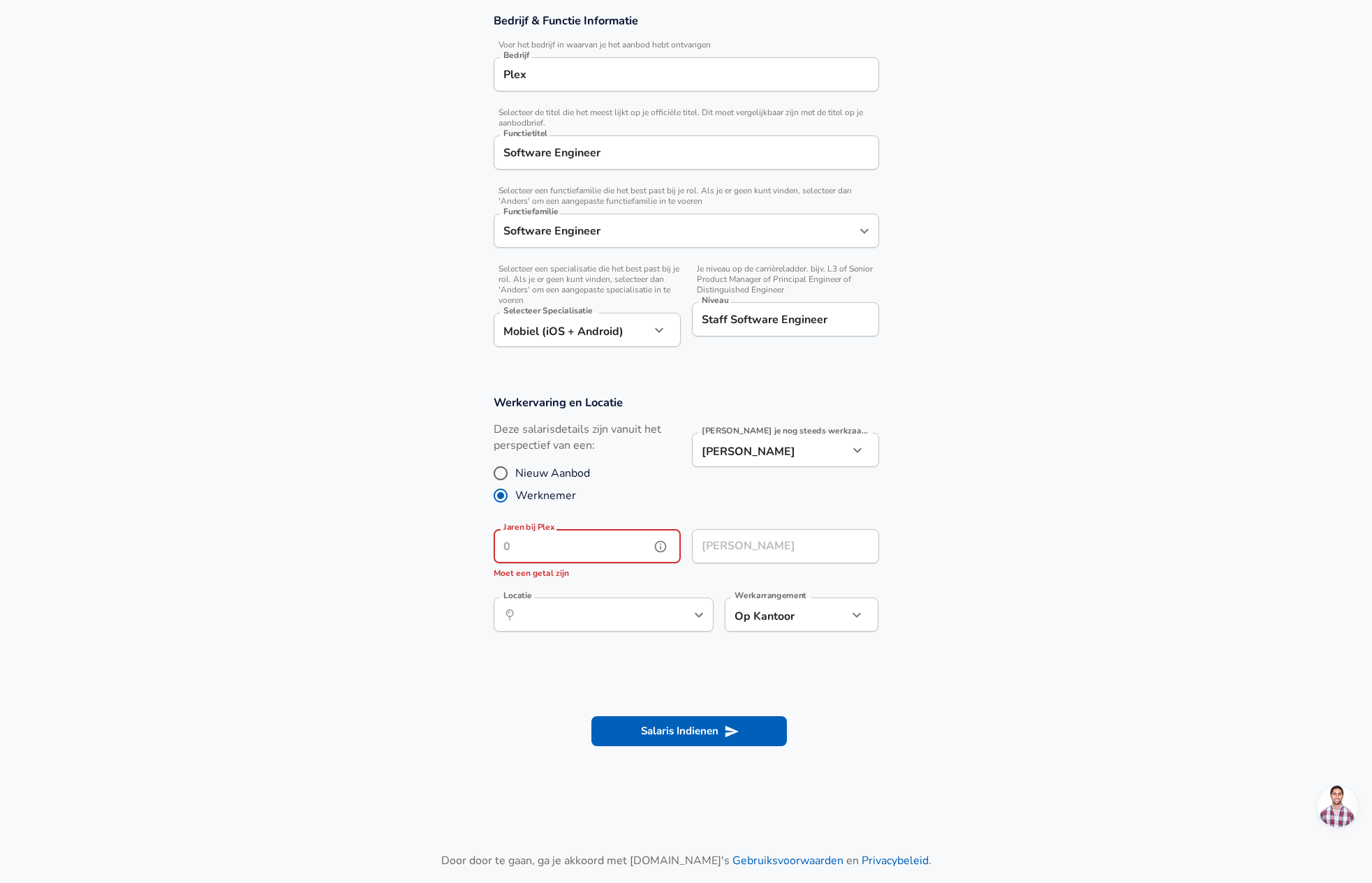
scroll to position [264, 0]
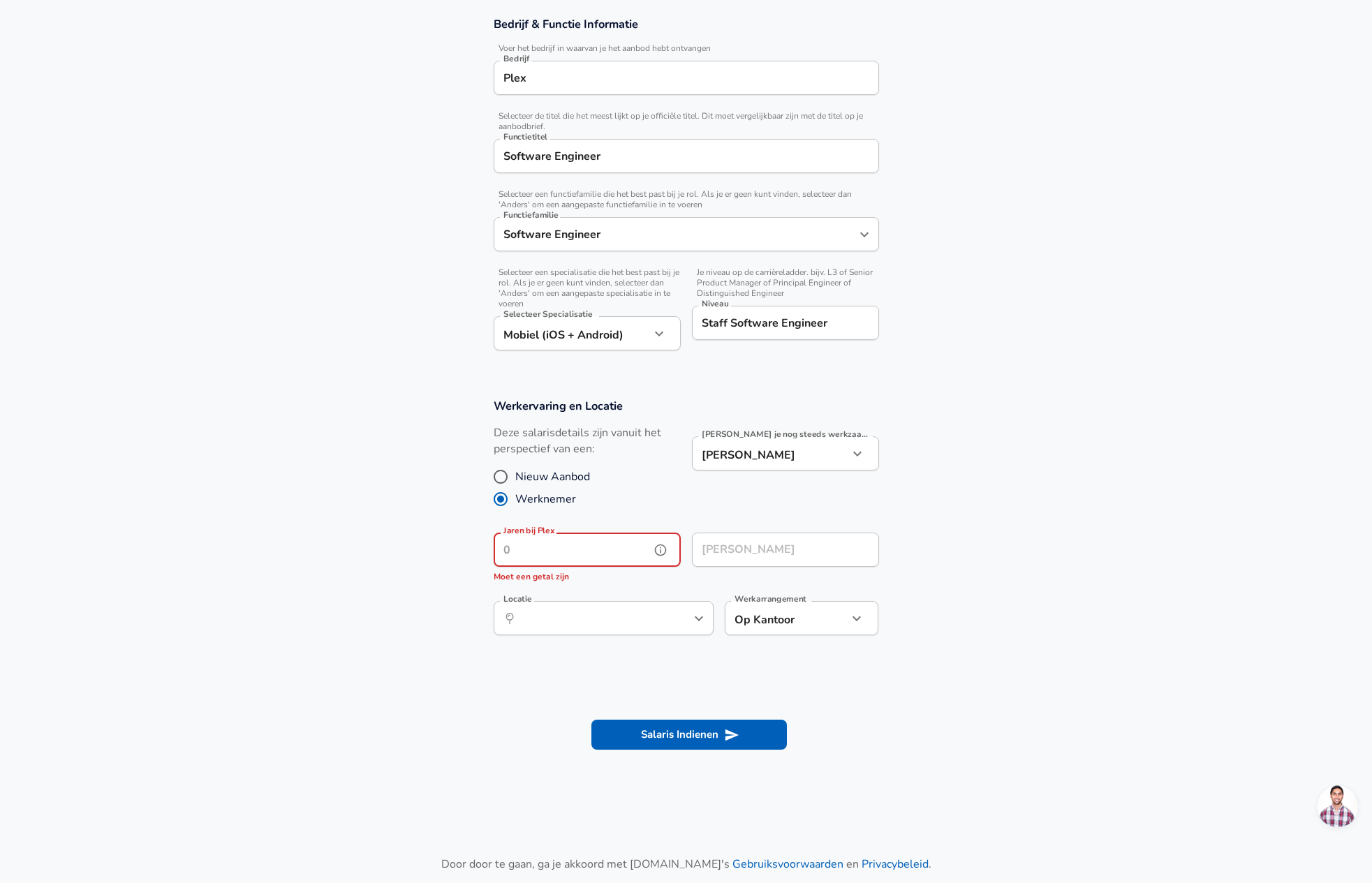
click at [520, 564] on input "Jaren bij Plex" at bounding box center [571, 549] width 157 height 34
click at [299, 474] on section "Werkervaring en Locatie Deze salarisdetails zijn vanuit het perspectief van een…" at bounding box center [686, 525] width 1372 height 285
click at [535, 547] on input "Jaren bij Plex" at bounding box center [571, 549] width 157 height 34
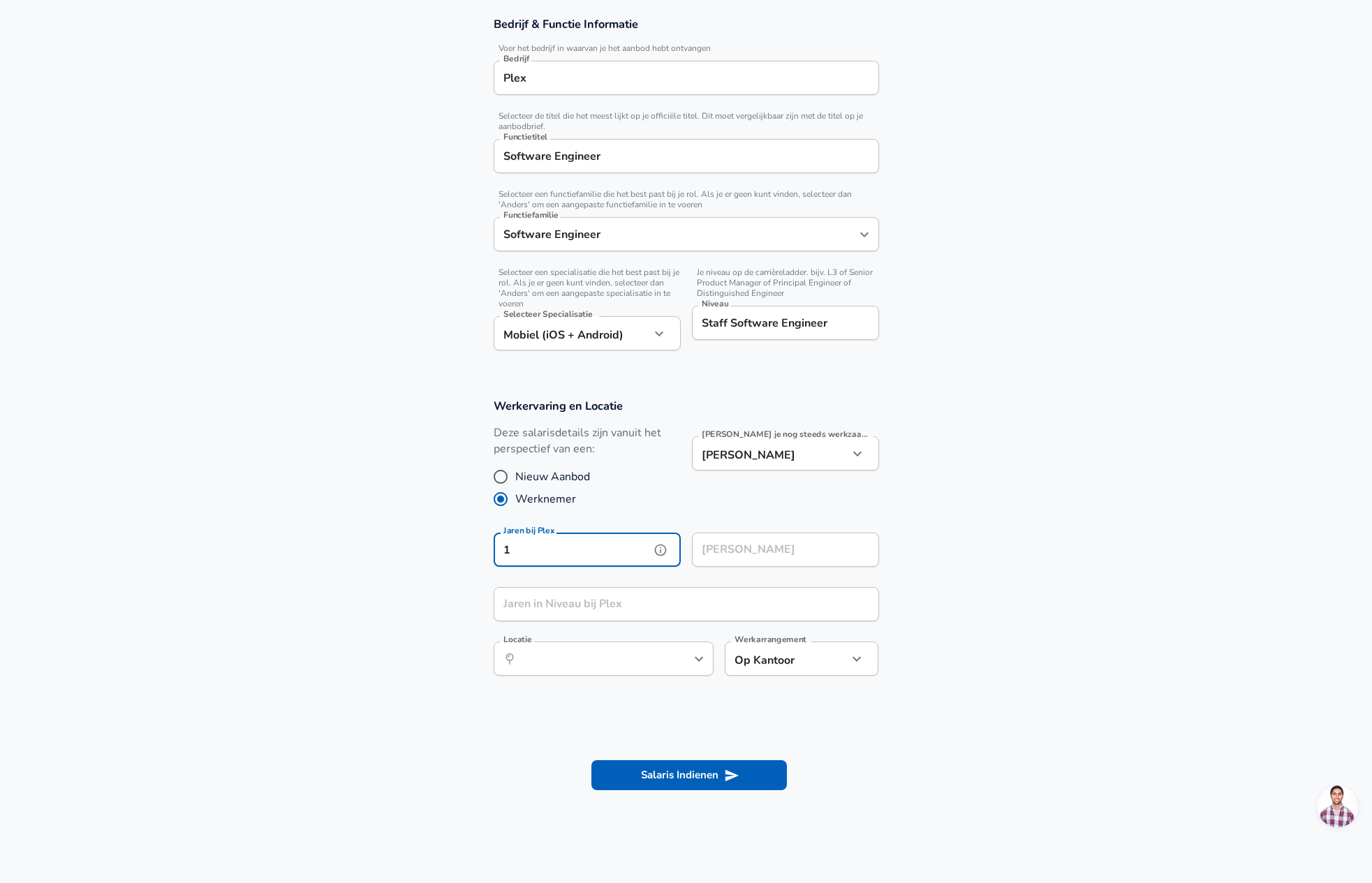
type input "1"
click at [337, 598] on section "Werkervaring en Locatie Deze salarisdetails zijn vanuit het perspectief van een…" at bounding box center [686, 545] width 1372 height 325
click at [524, 601] on input "Jaren in Niveau bij Plex" at bounding box center [670, 605] width 355 height 34
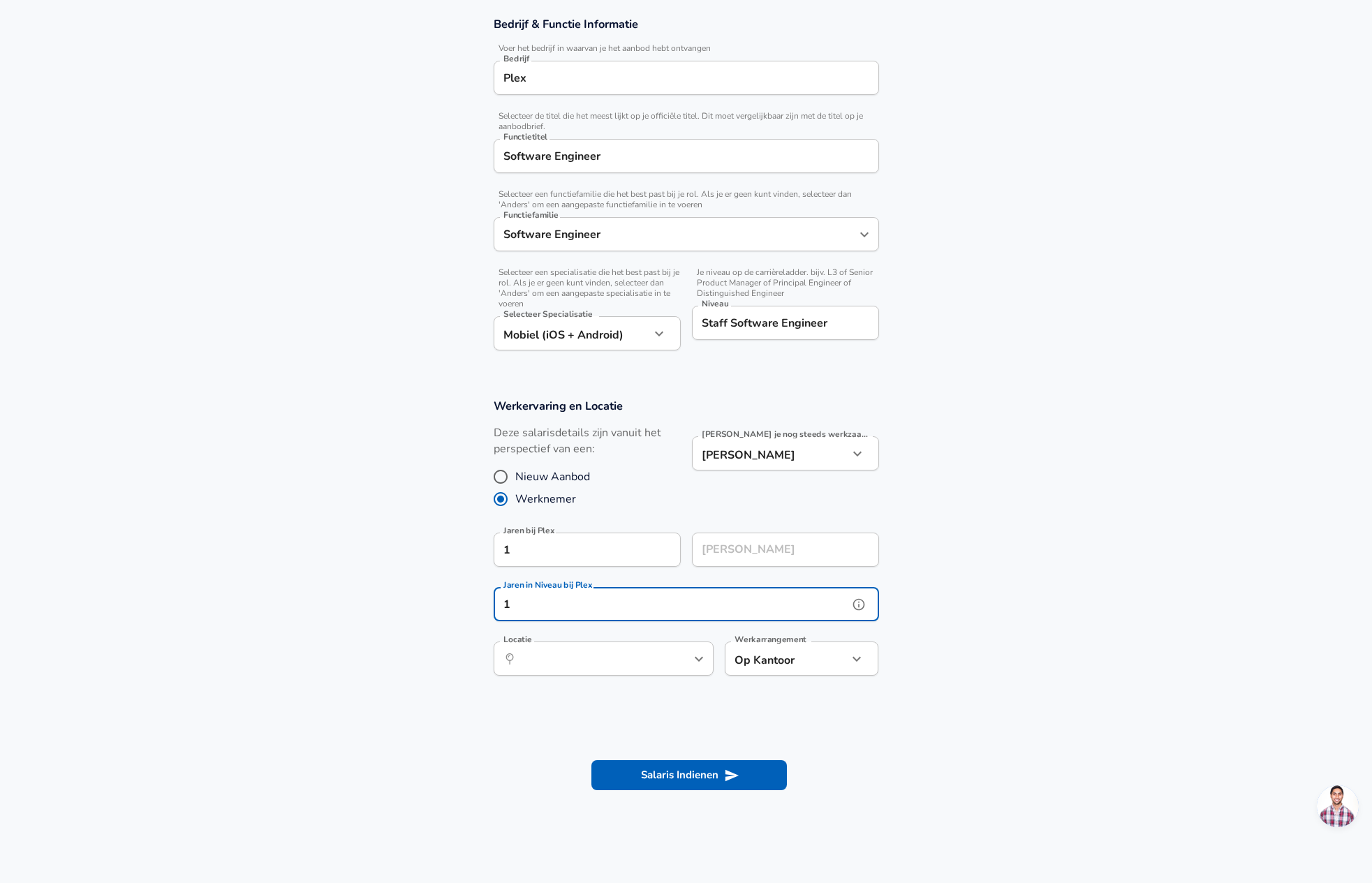
type input "1"
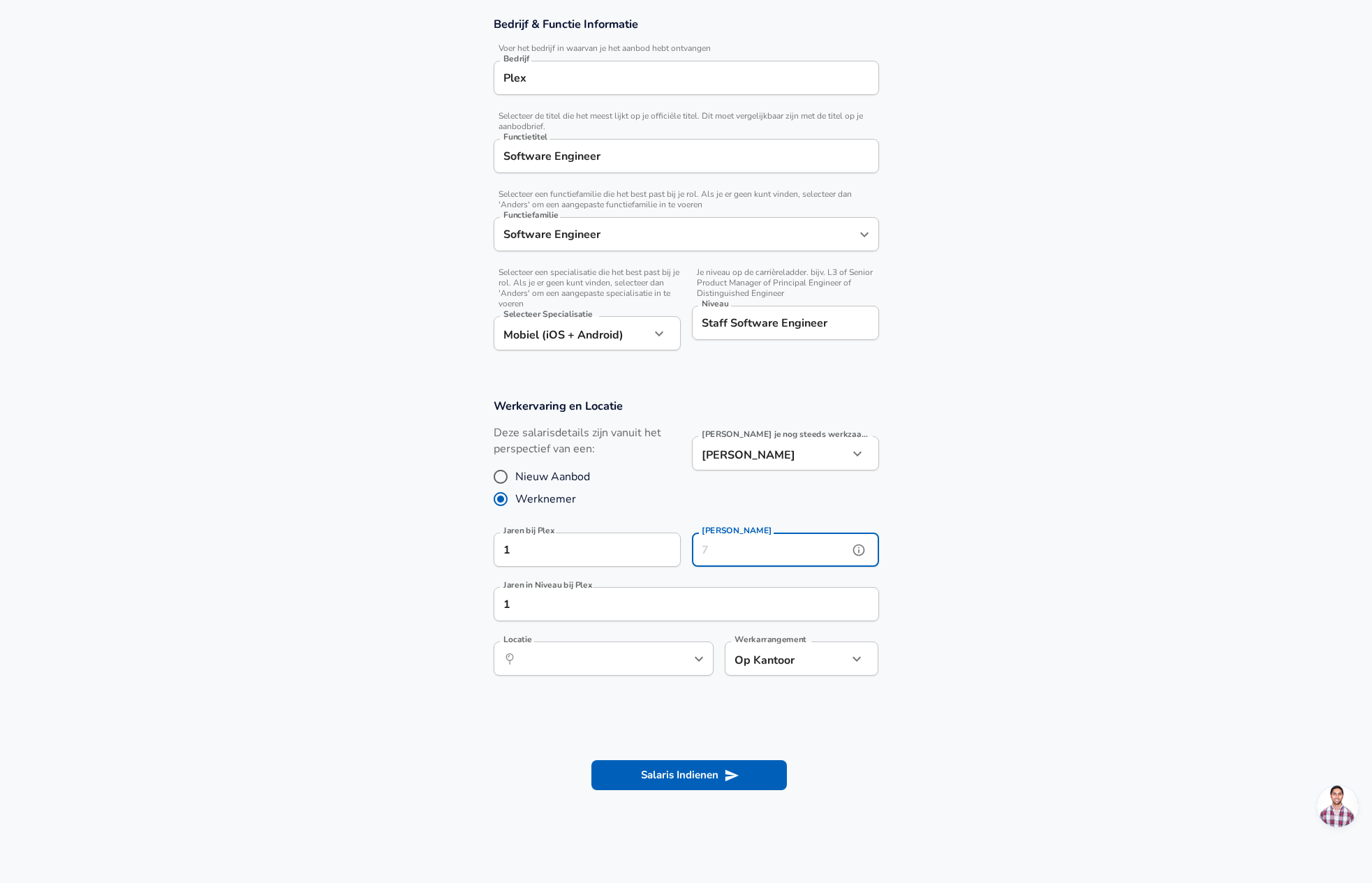
click at [820, 556] on input "[PERSON_NAME]" at bounding box center [770, 549] width 157 height 34
type input "10"
click at [1168, 643] on section "Werkervaring en Locatie Deze salarisdetails zijn vanuit het perspectief van een…" at bounding box center [686, 545] width 1372 height 325
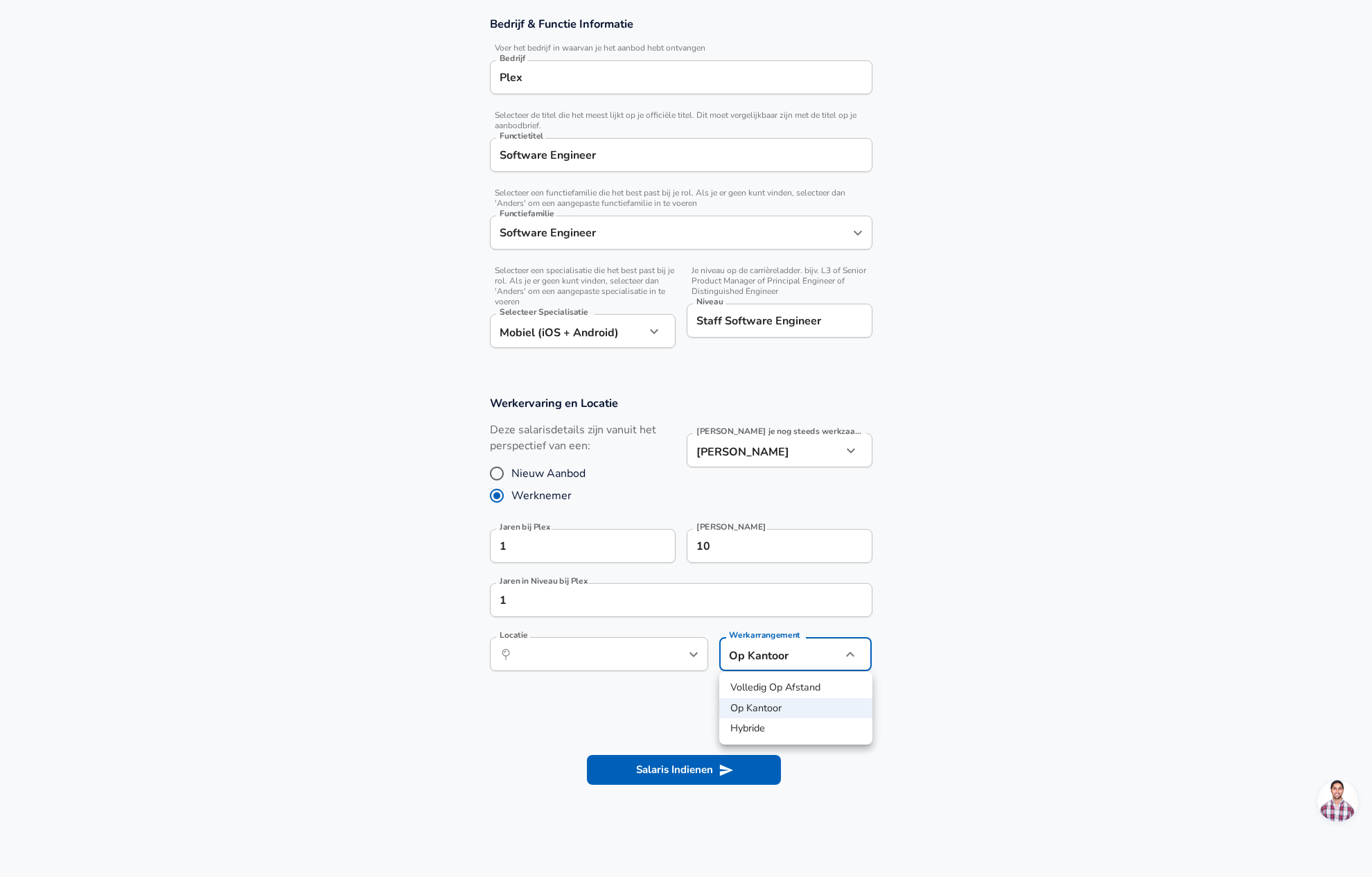
click at [750, 616] on body "We value your privacy We use cookies to enhance your browsing experience, serve…" at bounding box center [686, 176] width 1372 height 877
click at [822, 683] on li "Volledig Op Afstand" at bounding box center [795, 688] width 153 height 21
type input "remote"
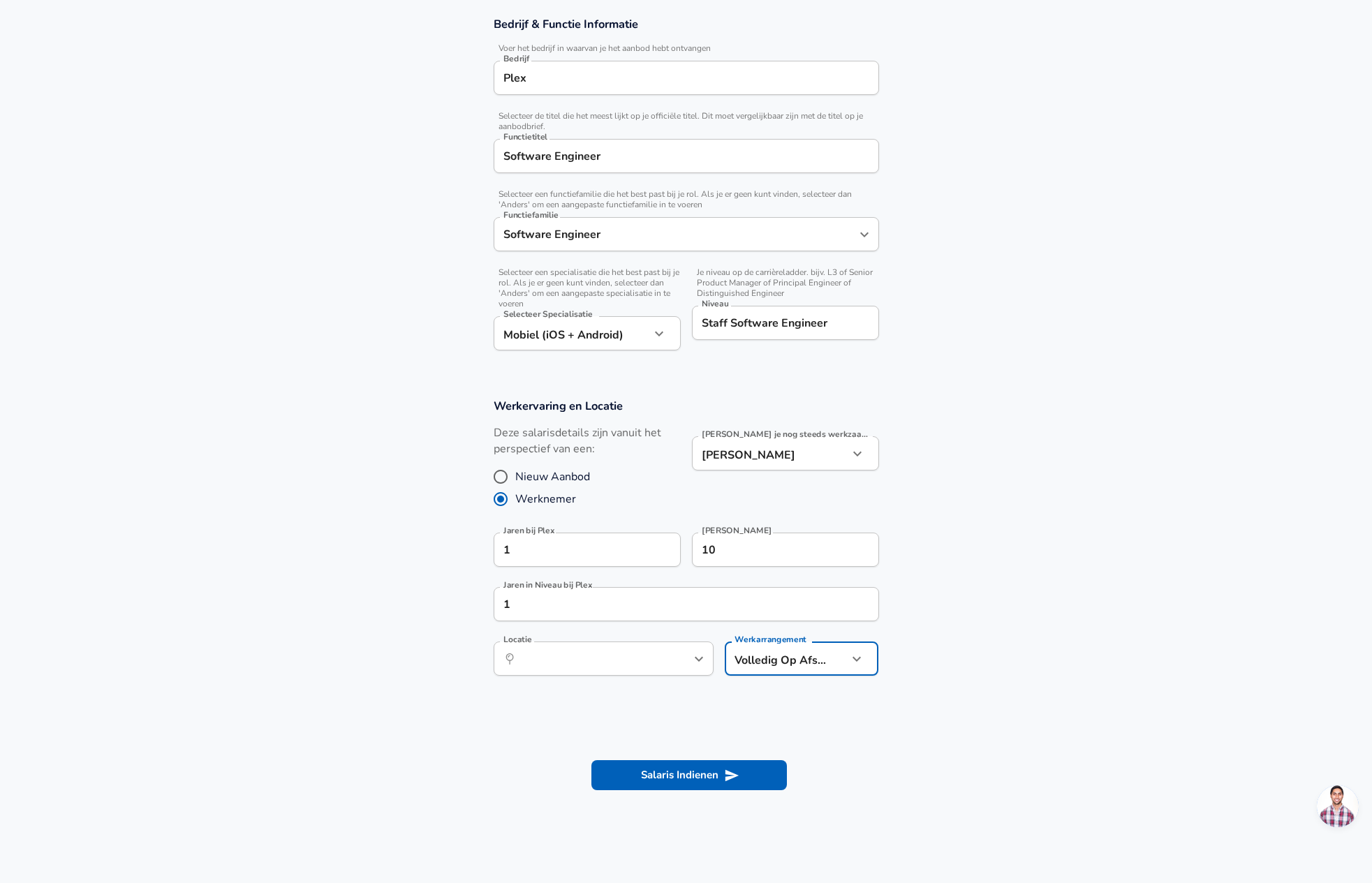
click at [963, 622] on section "Werkervaring en Locatie Deze salarisdetails zijn vanuit het perspectief van een…" at bounding box center [686, 545] width 1372 height 325
click at [556, 654] on input "Locatie" at bounding box center [589, 659] width 144 height 22
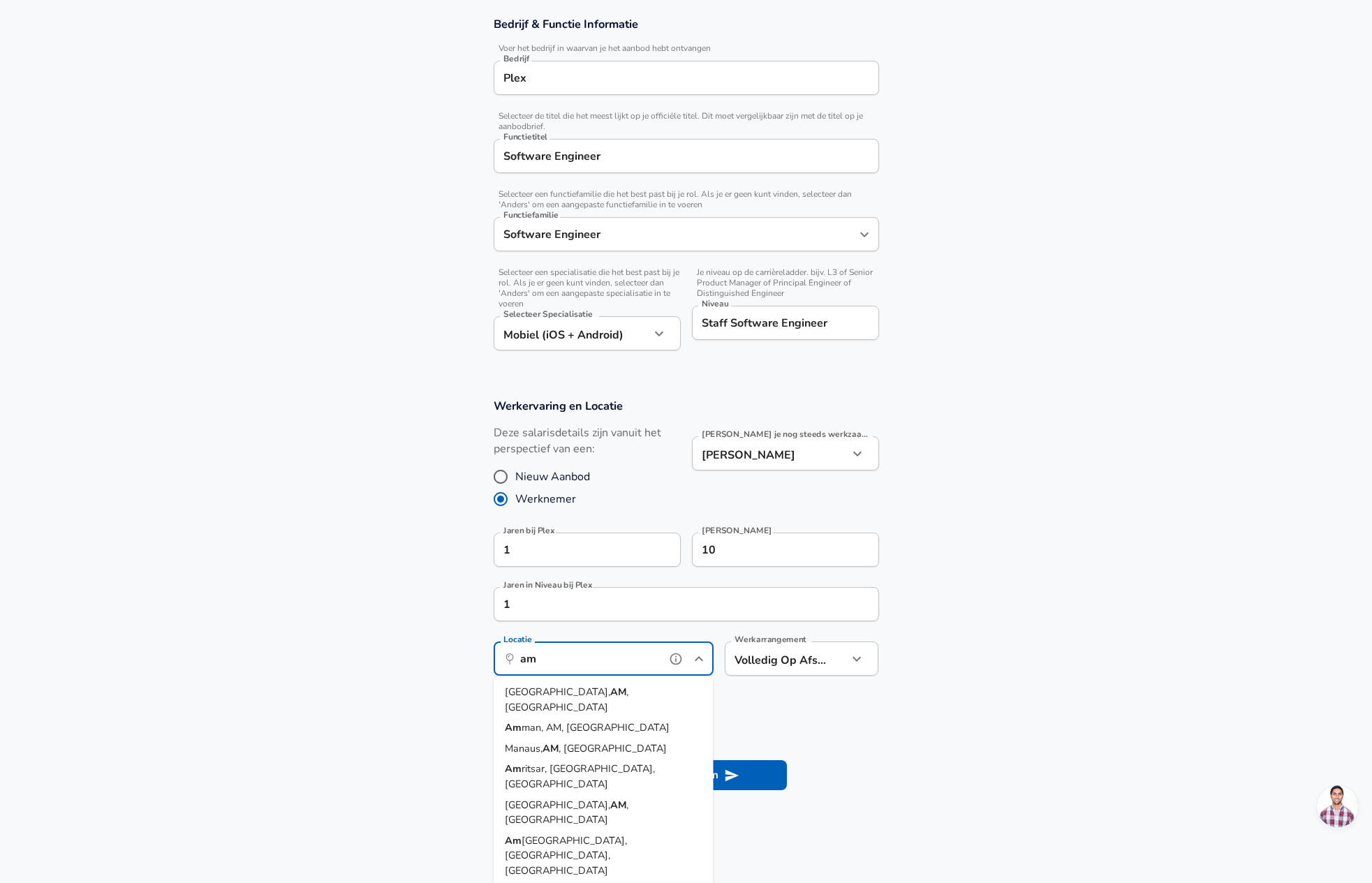
click at [628, 833] on span "sterdam, NH, Netherlands" at bounding box center [566, 854] width 123 height 44
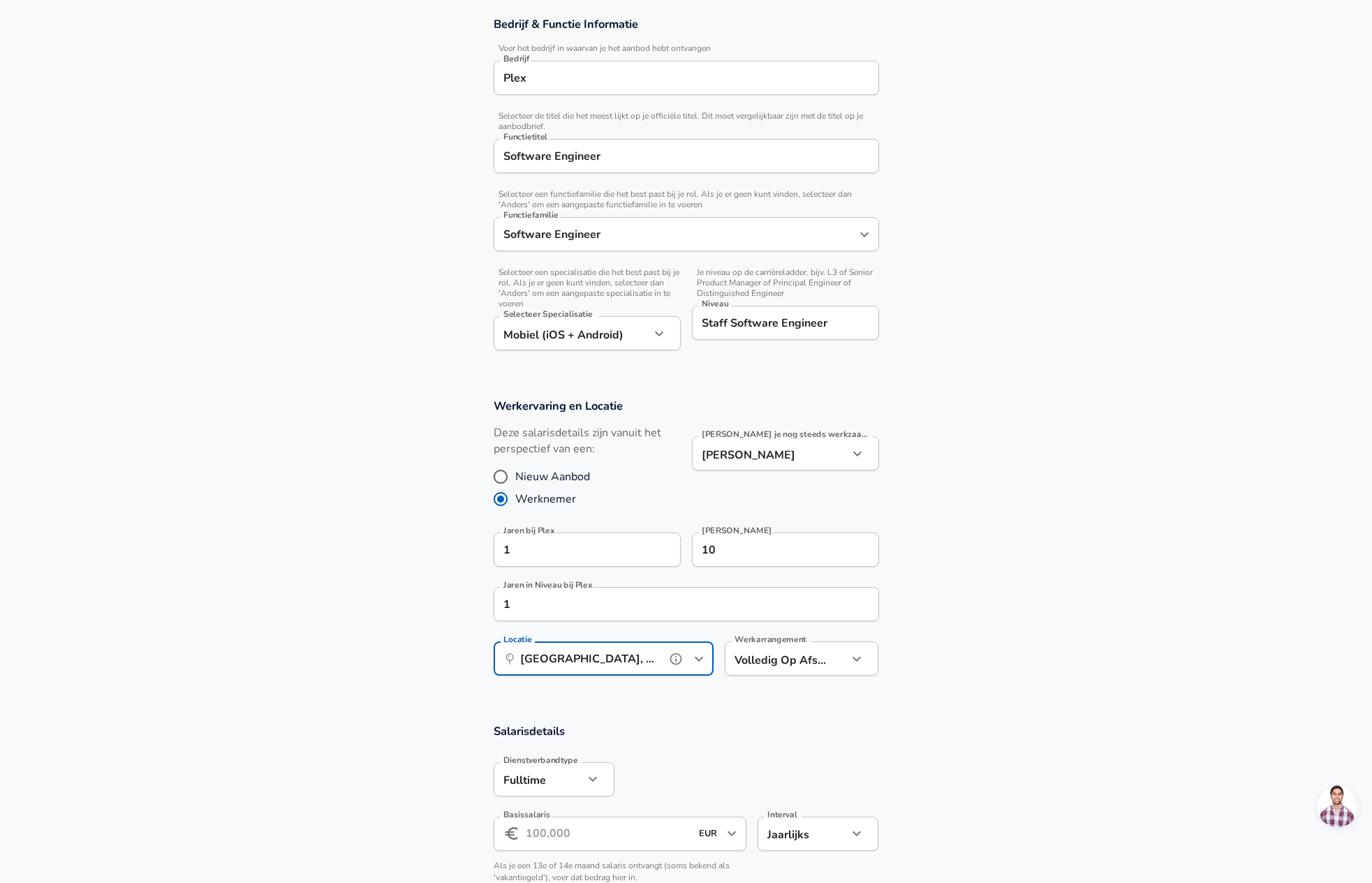
type input "[GEOGRAPHIC_DATA], [GEOGRAPHIC_DATA], [GEOGRAPHIC_DATA]"
click at [270, 616] on section "Werkervaring en Locatie Deze salarisdetails zijn vanuit het perspectief van een…" at bounding box center [686, 545] width 1372 height 325
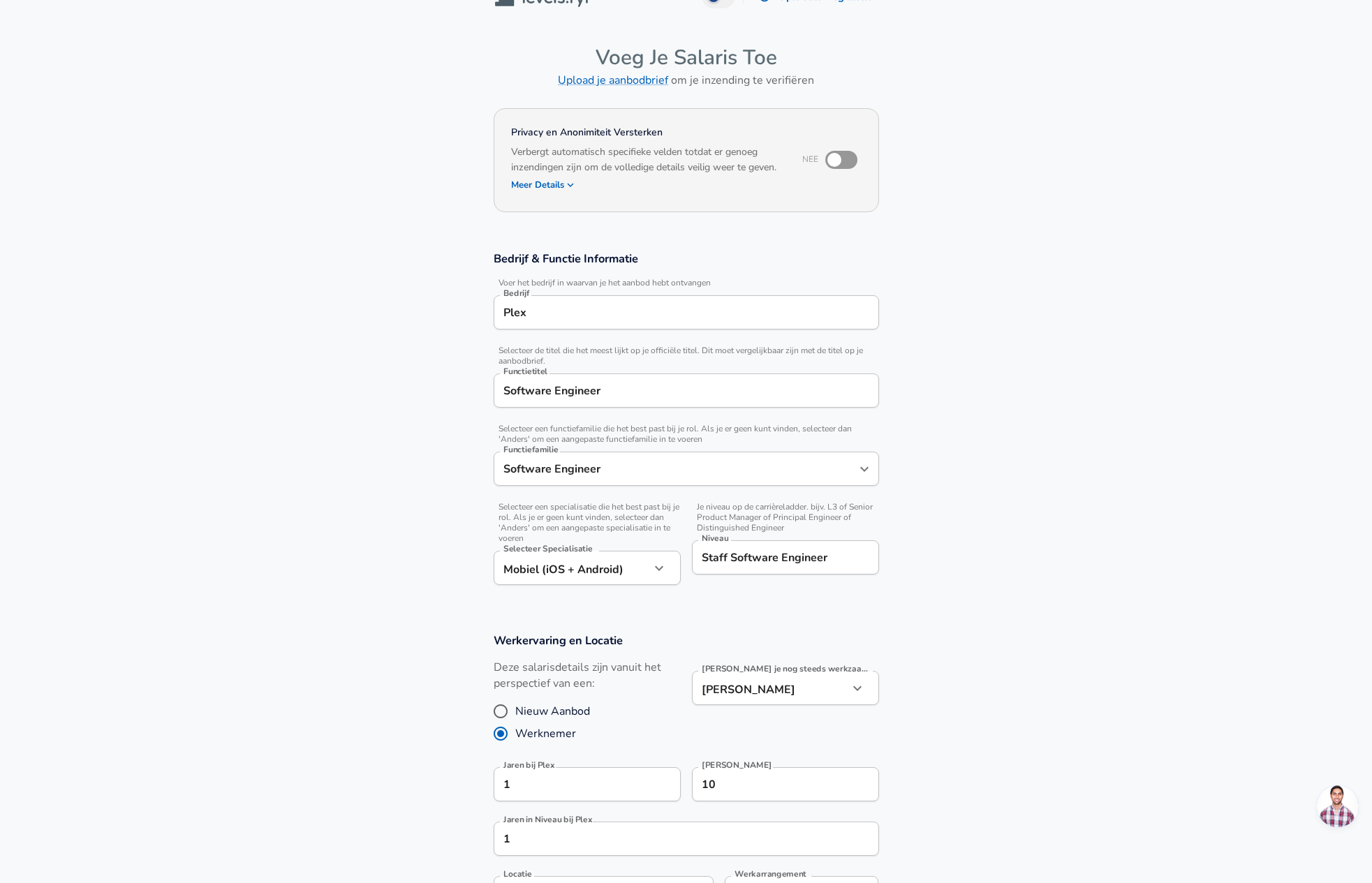
scroll to position [0, 0]
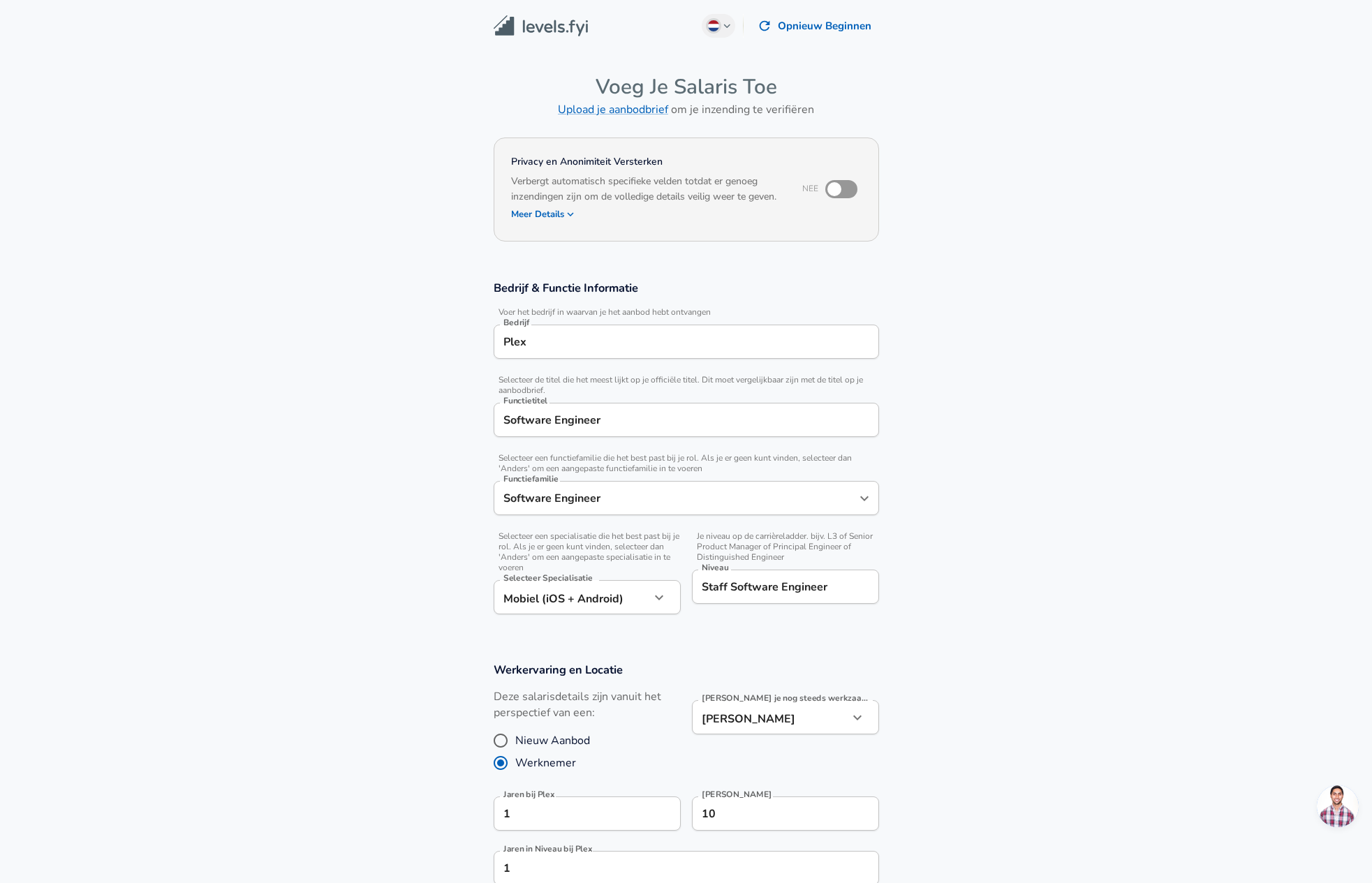
click at [686, 336] on input "Plex" at bounding box center [686, 341] width 373 height 22
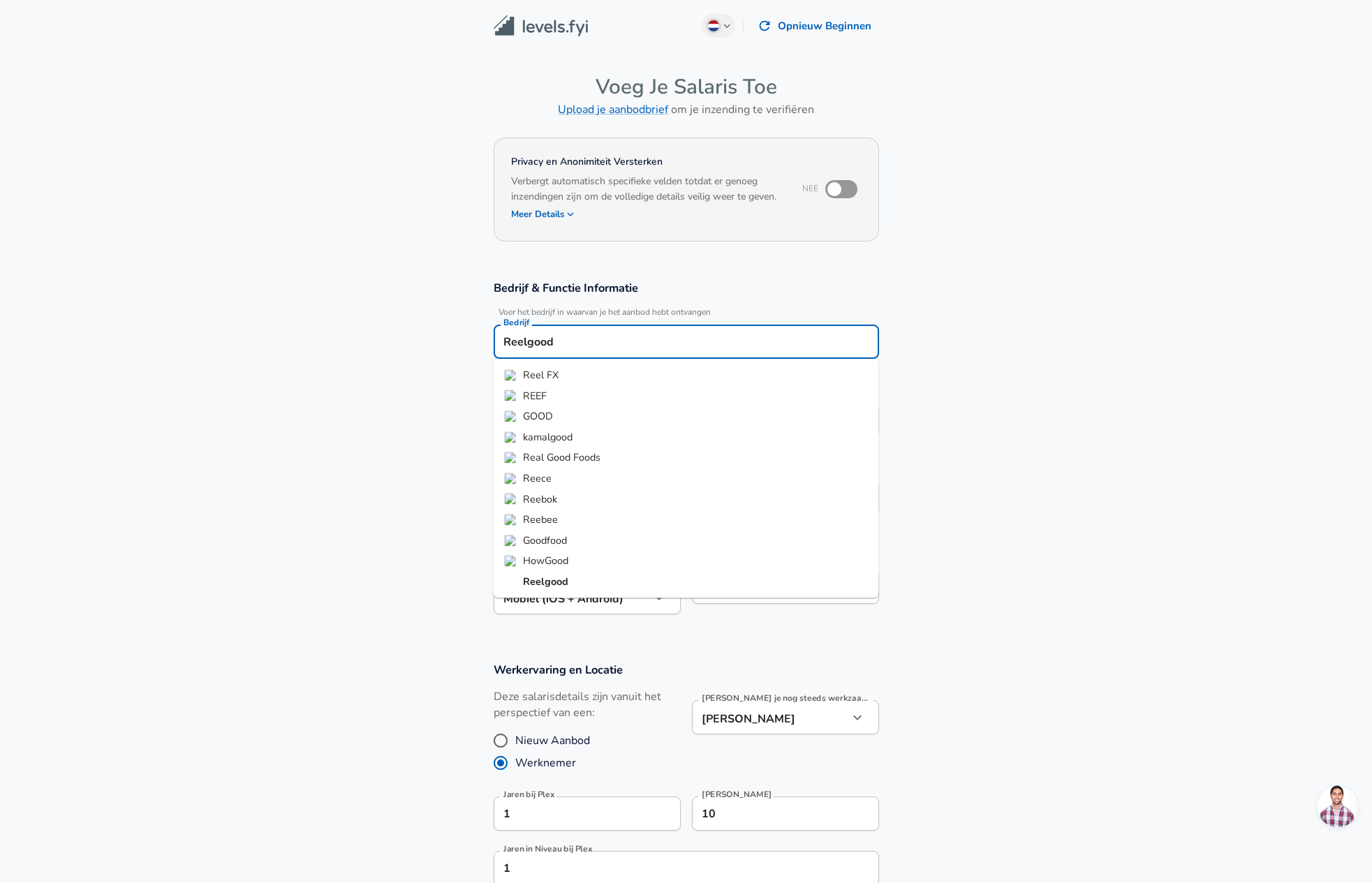
click at [618, 589] on li "Reelgood" at bounding box center [686, 583] width 385 height 21
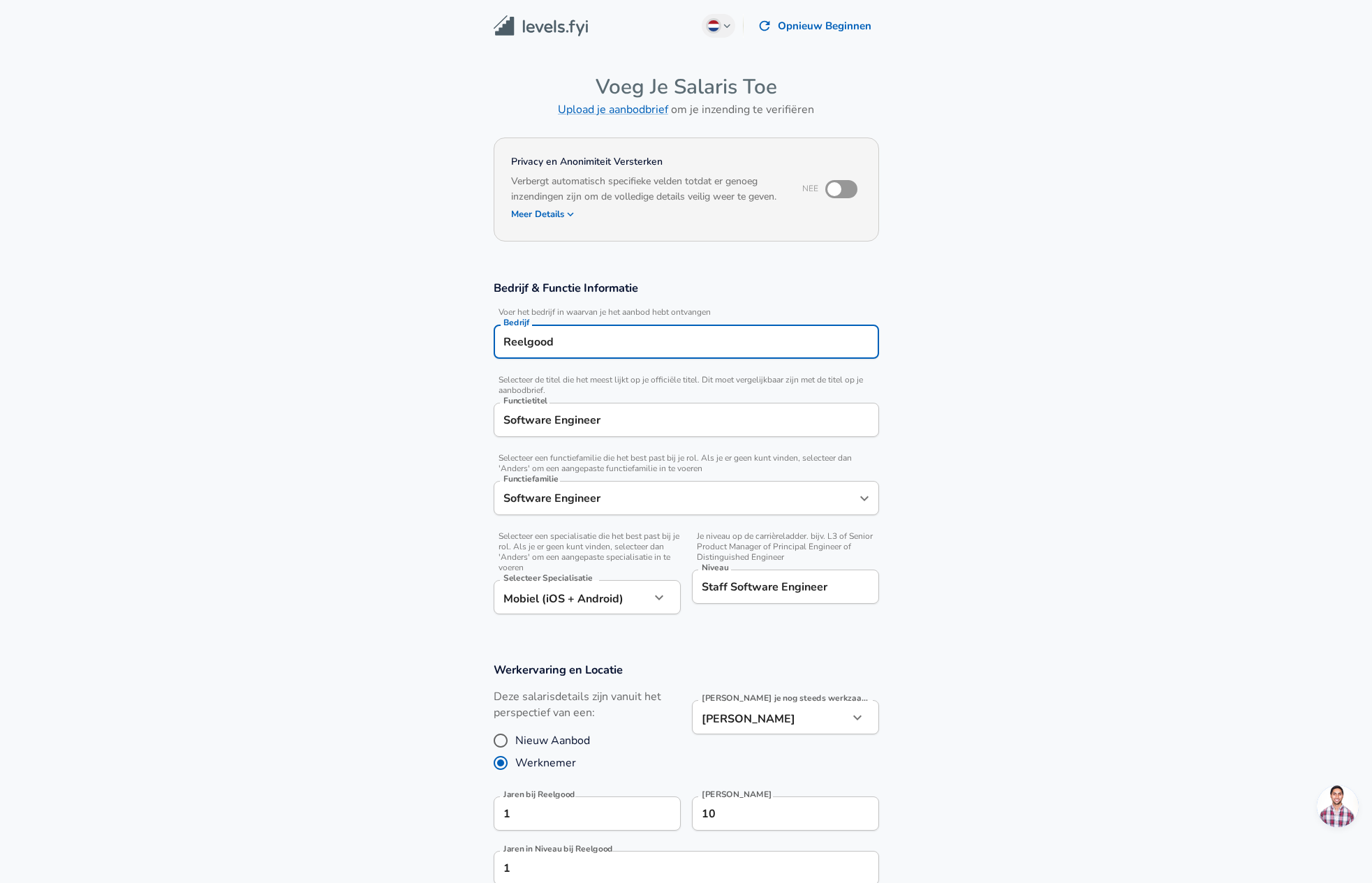
click at [582, 355] on div "Reelgood Bedrijf" at bounding box center [686, 342] width 385 height 34
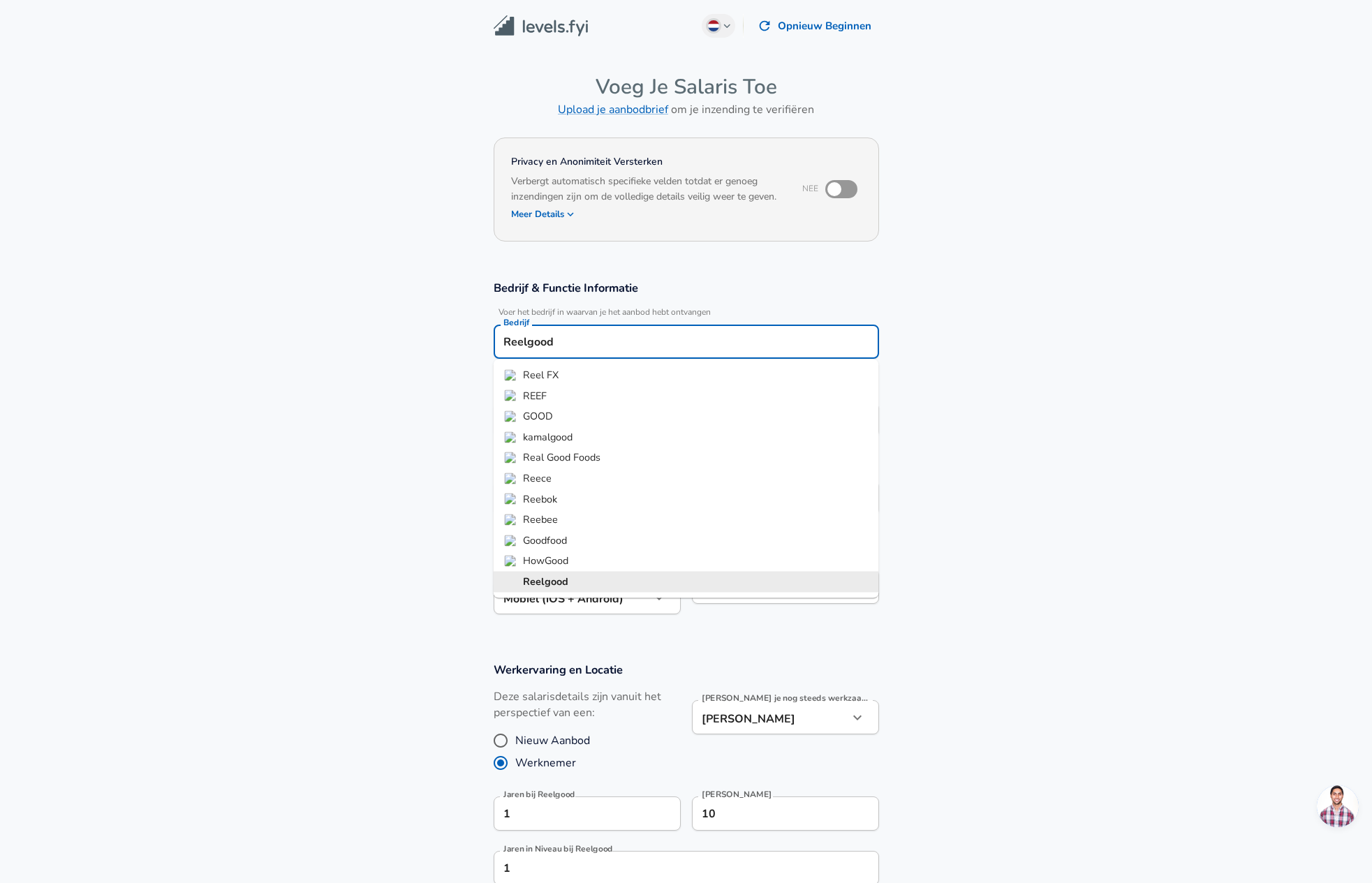
type input "Reelgood"
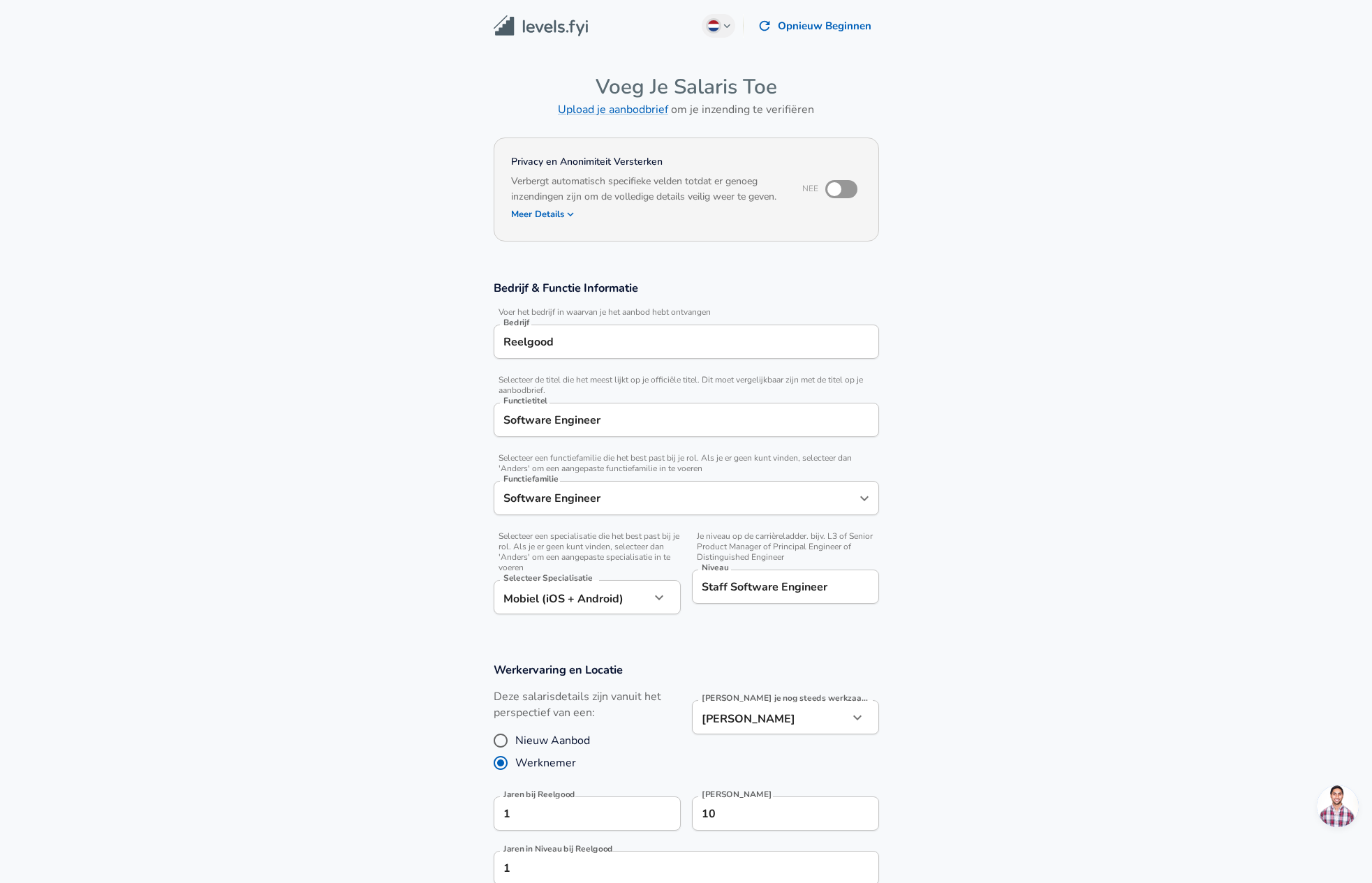
click at [534, 17] on img at bounding box center [540, 26] width 94 height 22
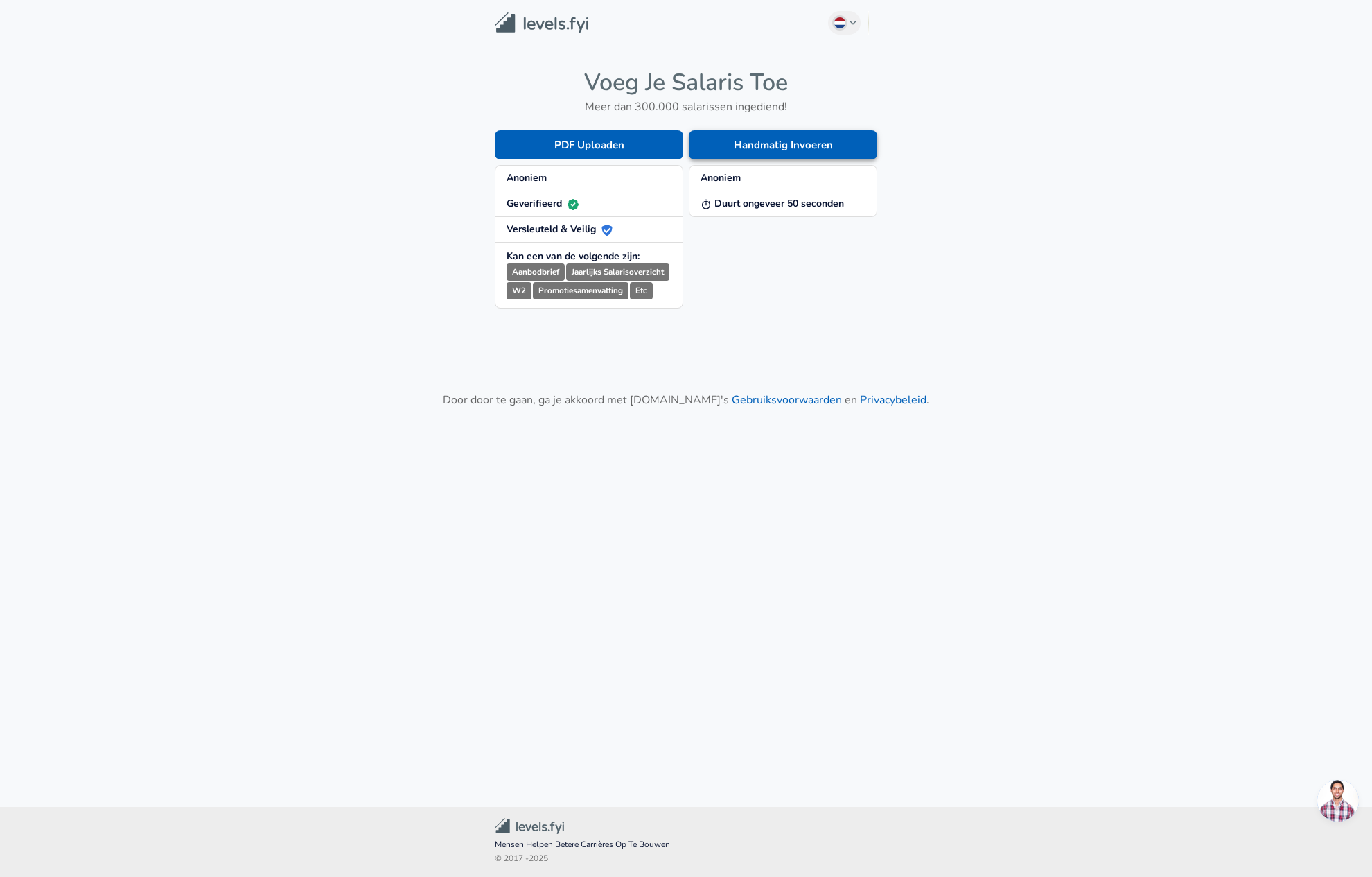
click at [812, 140] on button "Handmatig Invoeren" at bounding box center [783, 144] width 189 height 29
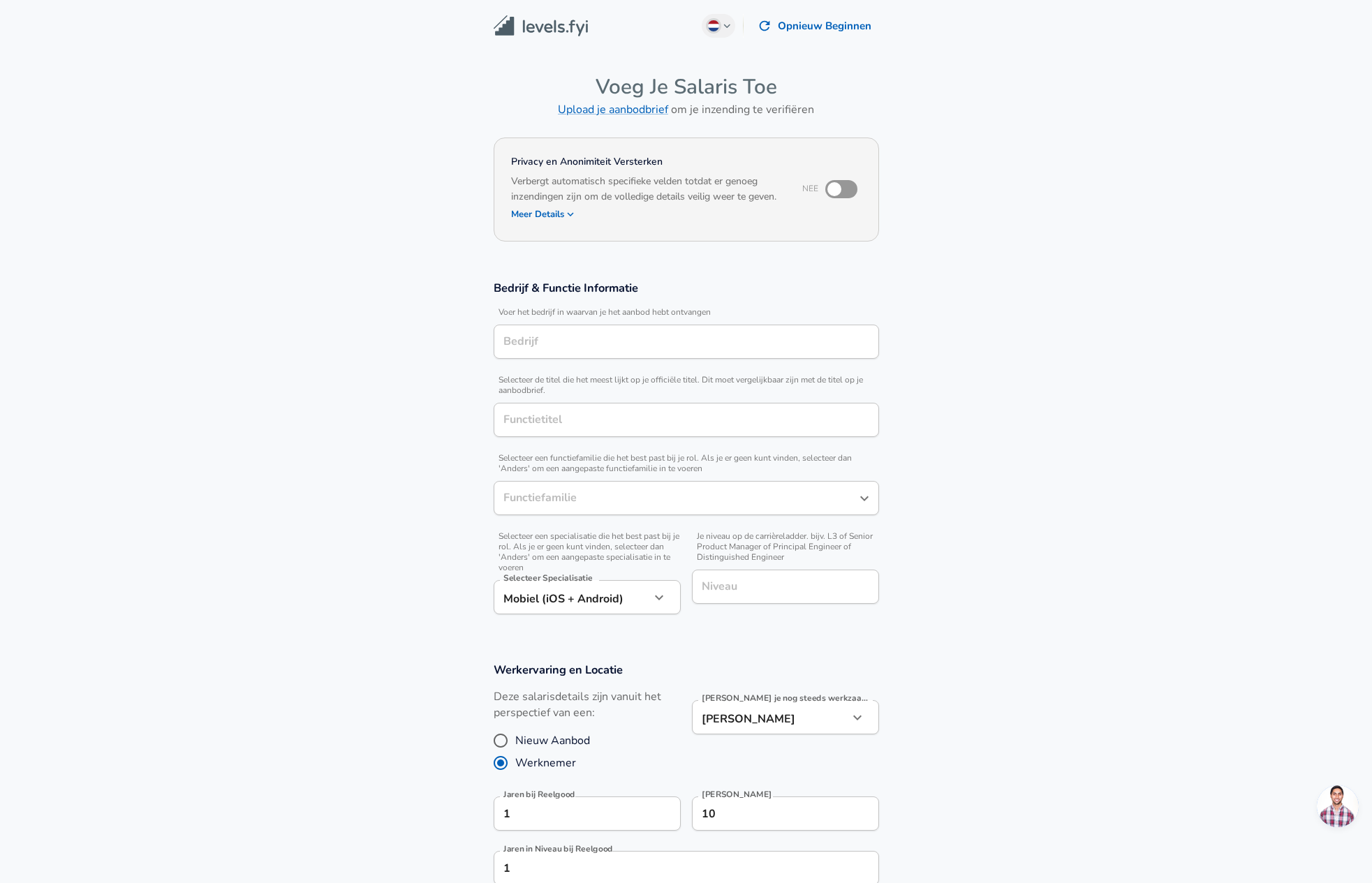
type input "Software Engineer"
type input "Reelgood"
type input "Software Engineer"
type input "[GEOGRAPHIC_DATA], [GEOGRAPHIC_DATA], [GEOGRAPHIC_DATA]"
click at [593, 349] on input "Reelgood" at bounding box center [686, 341] width 373 height 22
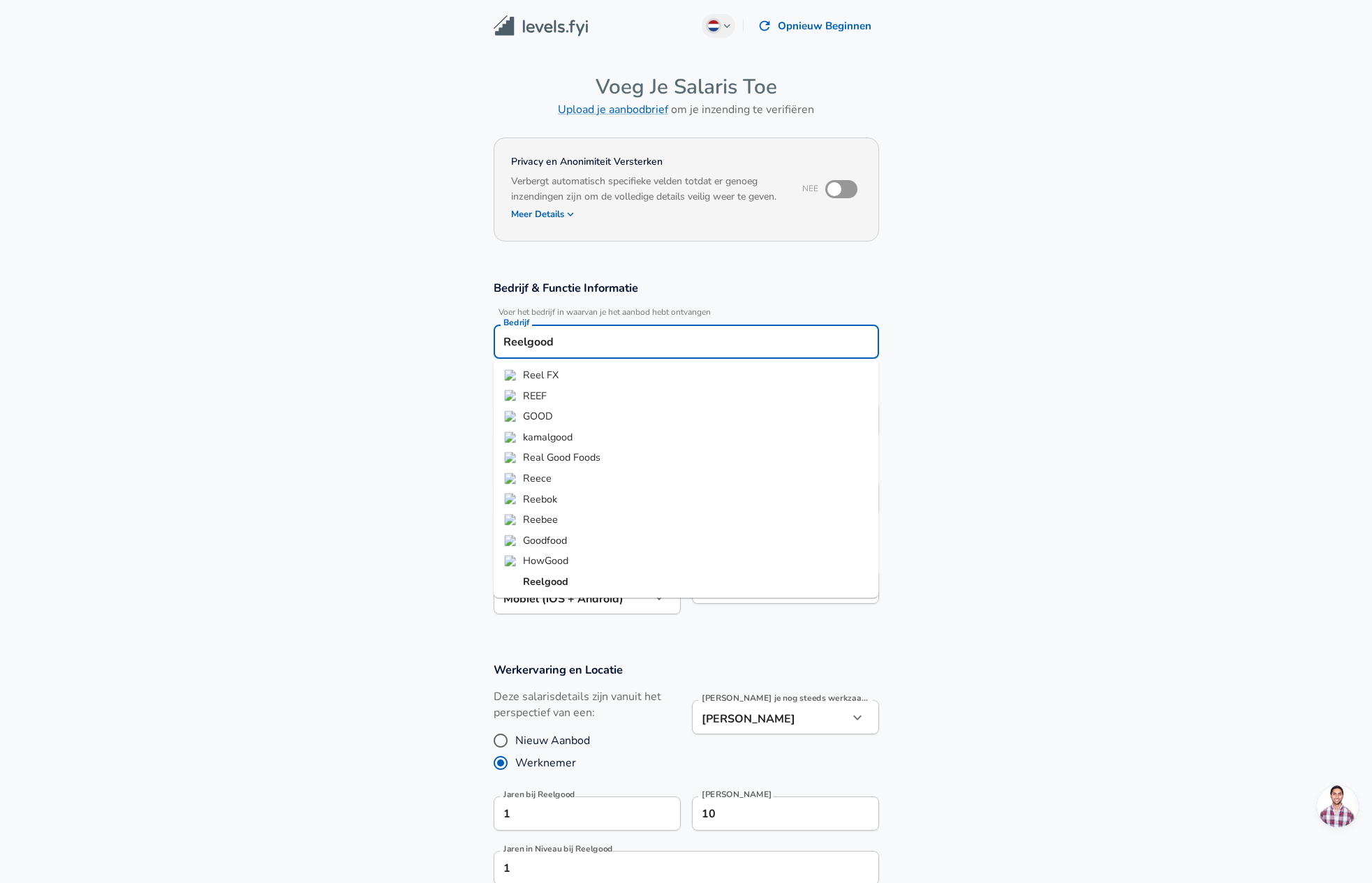
click at [342, 537] on section "Bedrijf & Functie Informatie Voer het bedrijf in waarvan je het aanbod hebt ont…" at bounding box center [686, 455] width 1372 height 382
